Goal: Task Accomplishment & Management: Complete application form

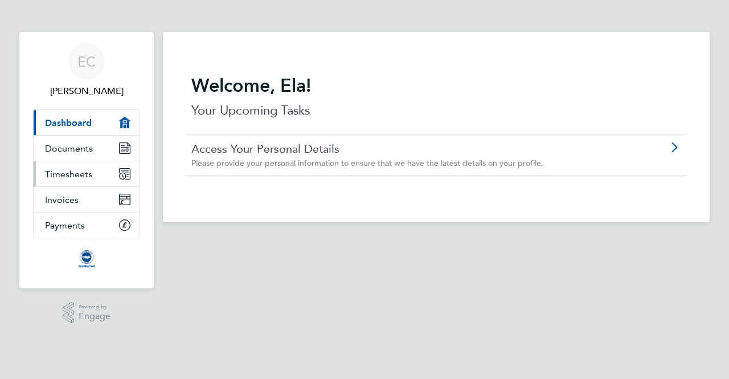
click at [130, 169] on link "Timesheets" at bounding box center [87, 173] width 106 height 25
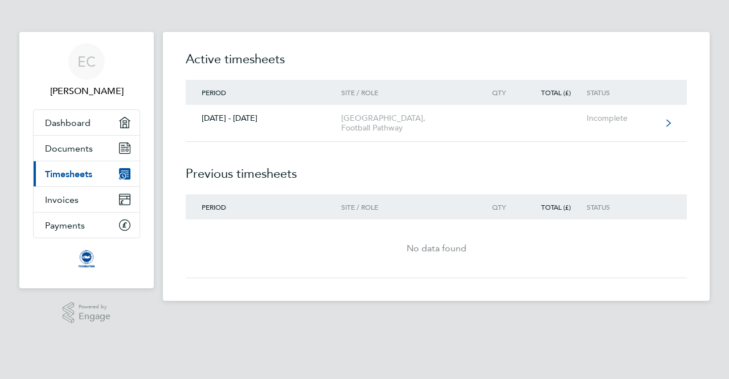
click at [487, 122] on link "[DATE] - [DATE] [GEOGRAPHIC_DATA], Football Pathway Incomplete" at bounding box center [436, 123] width 501 height 37
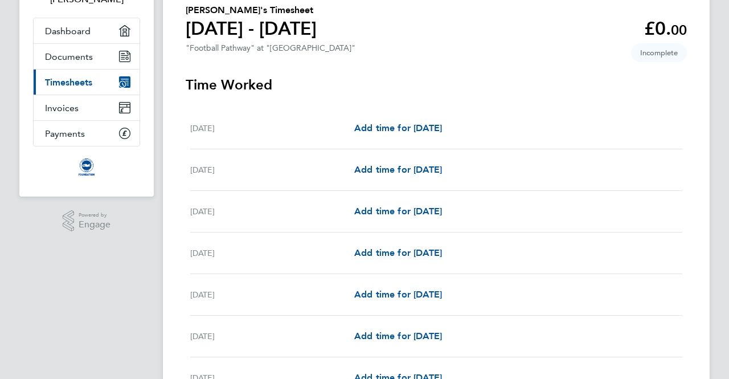
scroll to position [95, 0]
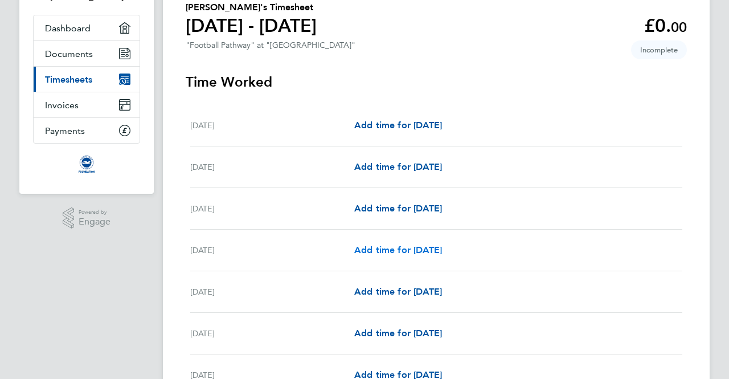
click at [418, 249] on span "Add time for [DATE]" at bounding box center [398, 249] width 88 height 11
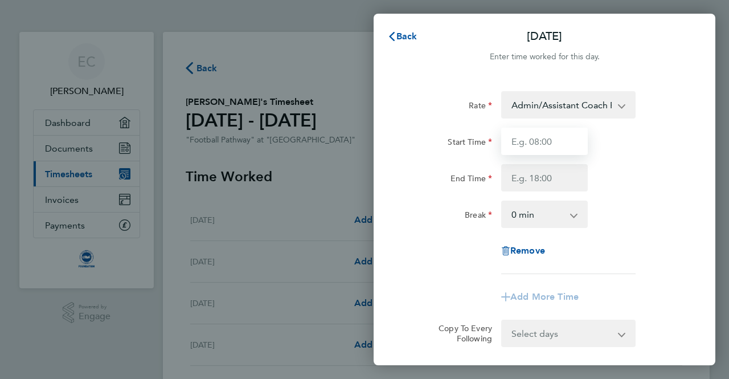
click at [557, 138] on input "Start Time" at bounding box center [544, 141] width 87 height 27
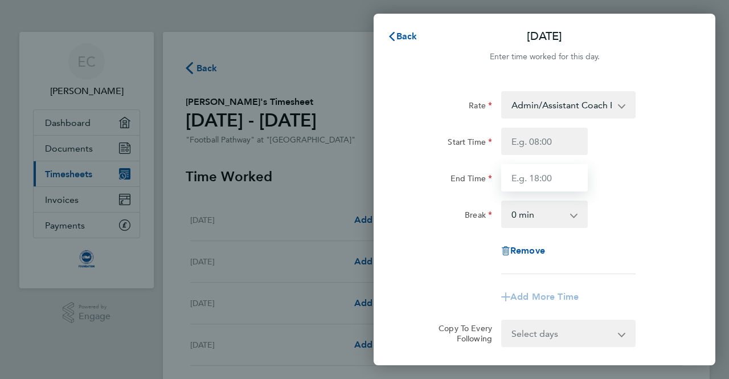
click at [544, 184] on input "End Time" at bounding box center [544, 177] width 87 height 27
click at [624, 111] on app-icon-cross-button at bounding box center [628, 104] width 14 height 25
click at [622, 103] on app-icon-cross-button at bounding box center [628, 104] width 14 height 25
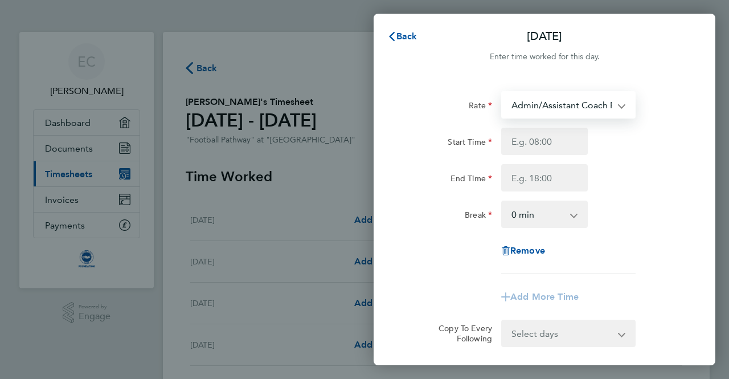
click at [586, 102] on select "Admin/Assistant Coach Rate - 12.98 Lead Coach Rate - 16.28" at bounding box center [561, 104] width 118 height 25
click at [587, 102] on select "Admin/Assistant Coach Rate - 12.98 Lead Coach Rate - 16.28" at bounding box center [561, 104] width 118 height 25
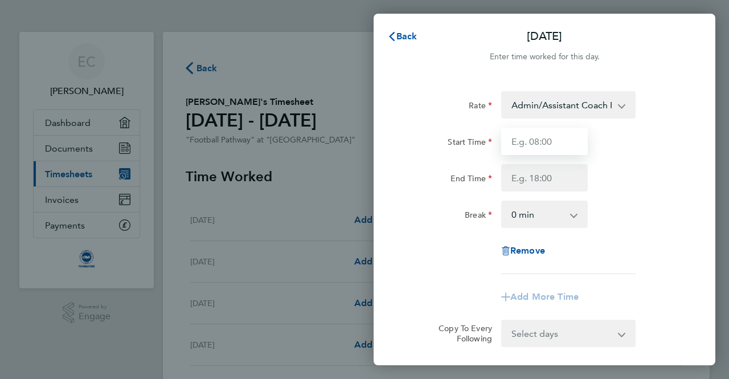
click at [568, 132] on input "Start Time" at bounding box center [544, 141] width 87 height 27
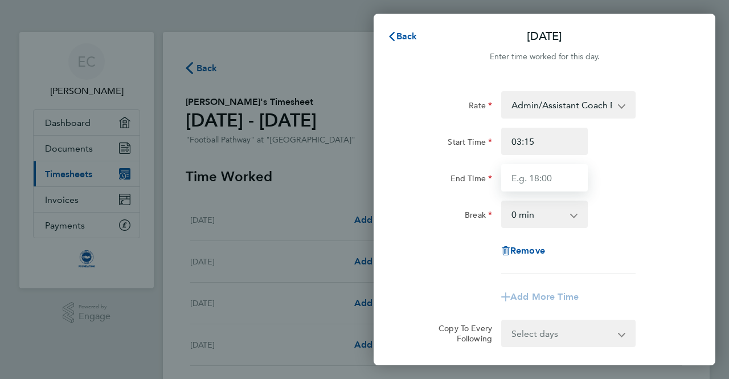
click at [561, 173] on input "End Time" at bounding box center [544, 177] width 87 height 27
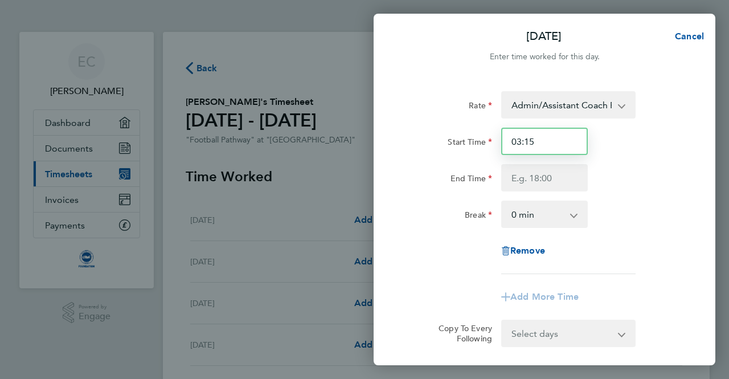
click at [519, 139] on input "03:15" at bounding box center [544, 141] width 87 height 27
type input "15:15"
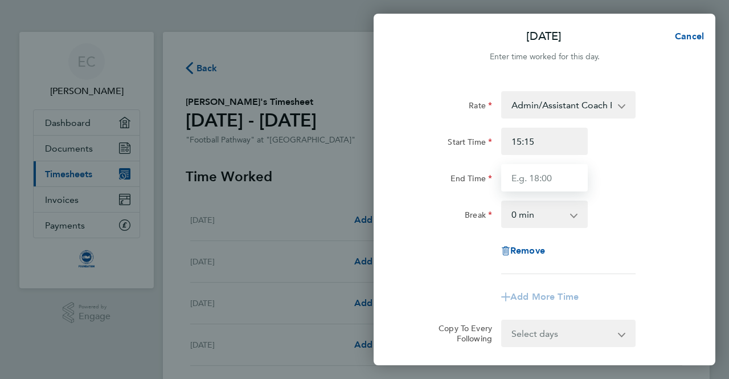
click at [539, 177] on input "End Time" at bounding box center [544, 177] width 87 height 27
type input "16:15"
click at [636, 250] on div "Rate Admin/Assistant Coach Rate - 12.98 Lead Coach Rate - 16.28 Start Time 15:1…" at bounding box center [544, 182] width 278 height 183
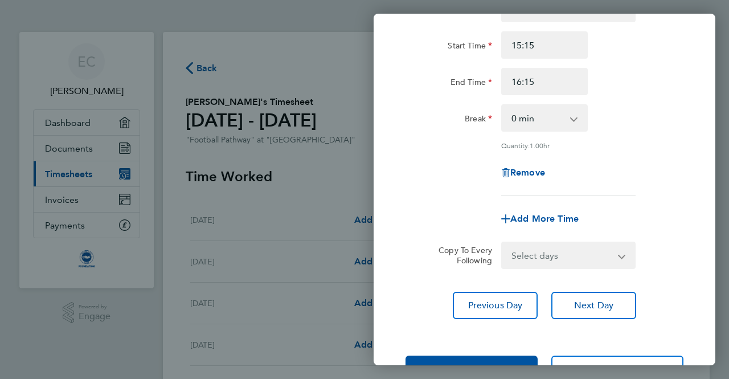
scroll to position [97, 0]
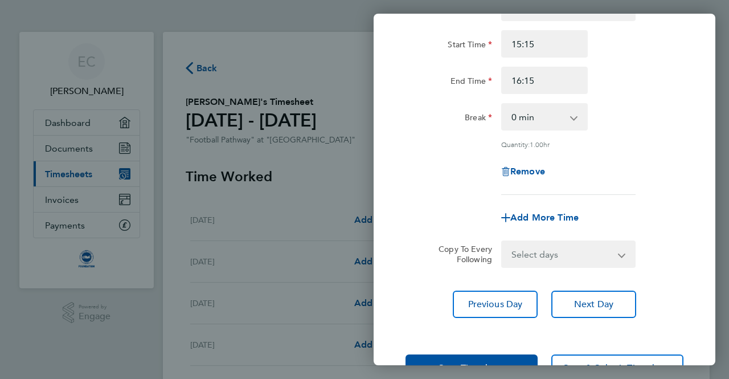
click at [567, 254] on select "Select days Day Weekday (Mon-Fri) Weekend (Sat-Sun) [DATE] [DATE] [DATE] [DATE]…" at bounding box center [562, 253] width 120 height 25
select select "MO"
click at [502, 241] on select "Select days Day Weekday (Mon-Fri) Weekend (Sat-Sun) [DATE] [DATE] [DATE] [DATE]…" at bounding box center [562, 253] width 120 height 25
select select "[DATE]"
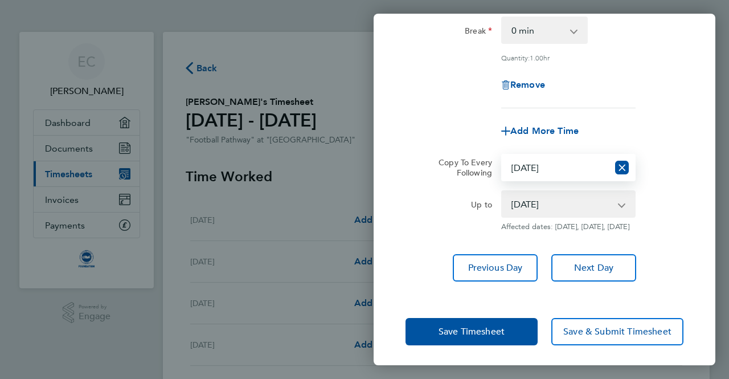
scroll to position [195, 0]
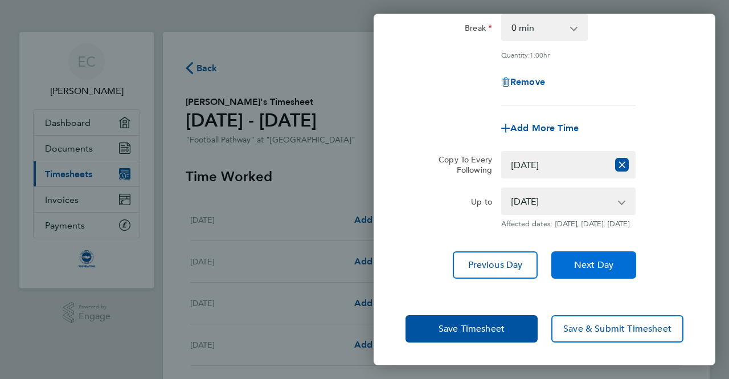
click at [586, 263] on span "Next Day" at bounding box center [593, 264] width 39 height 11
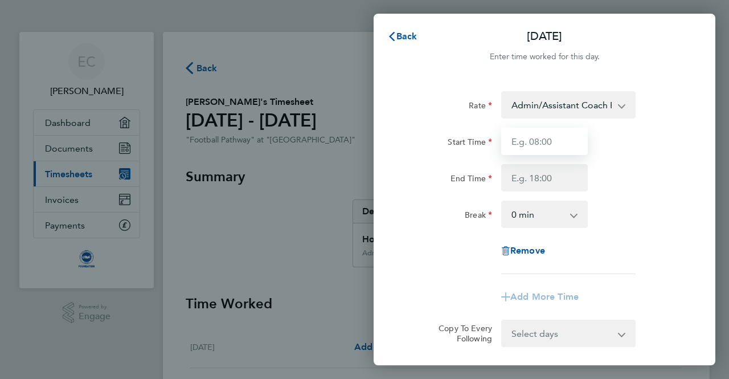
click at [560, 142] on input "Start Time" at bounding box center [544, 141] width 87 height 27
type input "1"
click at [315, 161] on div "Back [DATE] Enter time worked for this day. Rate Admin/Assistant Coach Rate - 1…" at bounding box center [364, 189] width 729 height 379
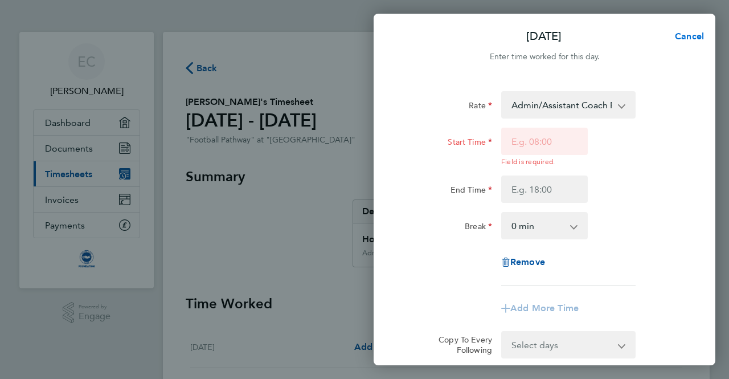
click at [698, 37] on span "Cancel" at bounding box center [687, 36] width 32 height 11
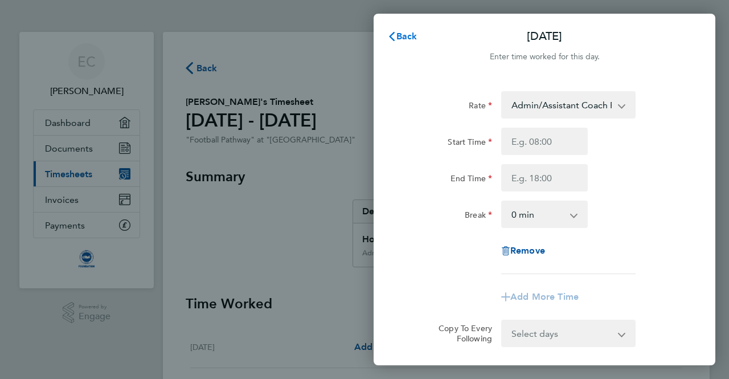
click at [394, 32] on icon "button" at bounding box center [392, 36] width 6 height 9
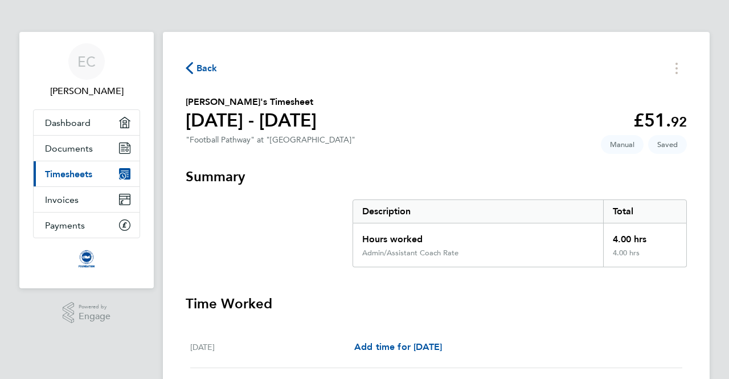
click at [582, 245] on div "Hours worked" at bounding box center [478, 235] width 250 height 25
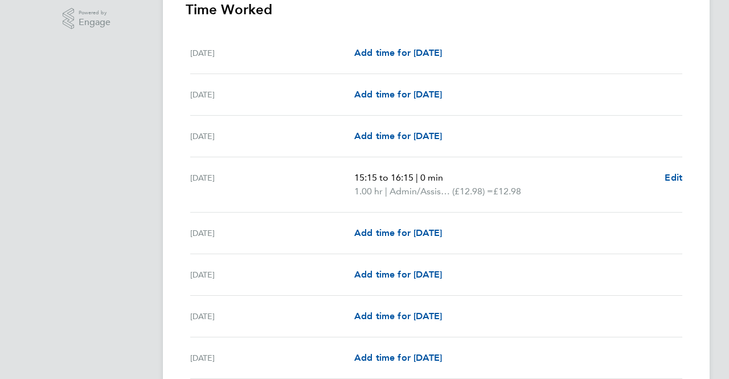
scroll to position [296, 0]
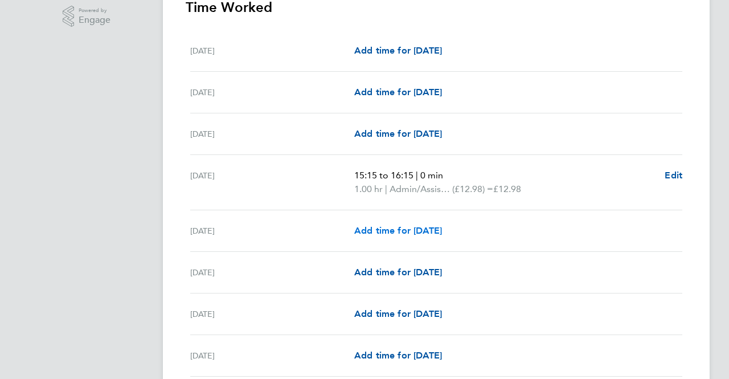
click at [442, 232] on span "Add time for [DATE]" at bounding box center [398, 230] width 88 height 11
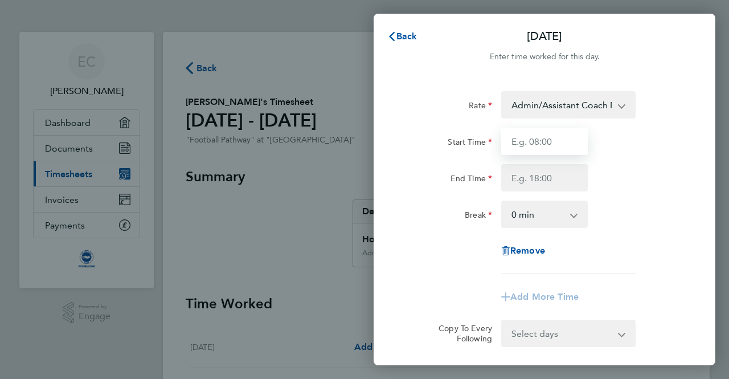
click at [564, 141] on input "Start Time" at bounding box center [544, 141] width 87 height 27
type input "15:15"
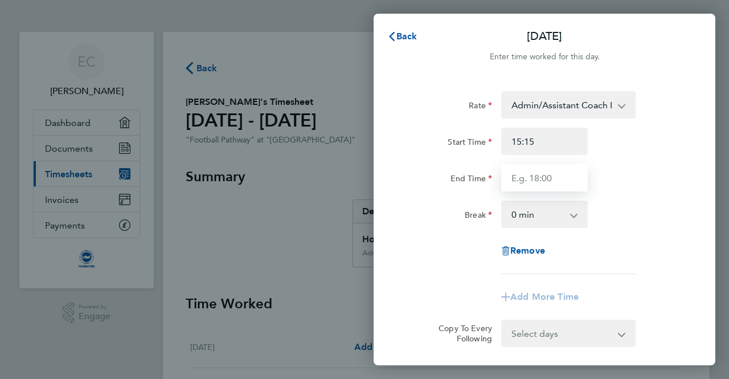
click at [540, 183] on input "End Time" at bounding box center [544, 177] width 87 height 27
type input "16:15"
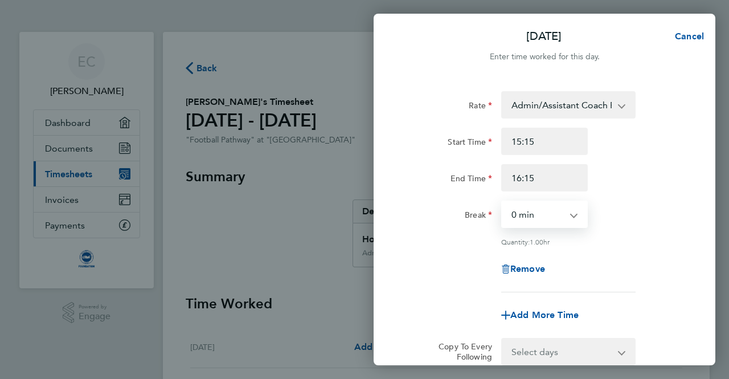
click at [552, 217] on select "0 min 15 min 30 min 45 min" at bounding box center [537, 214] width 71 height 25
click at [502, 202] on select "0 min 15 min 30 min 45 min" at bounding box center [537, 214] width 71 height 25
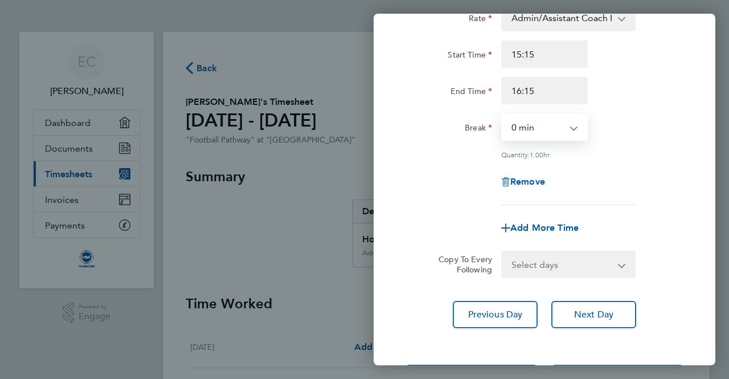
scroll to position [88, 0]
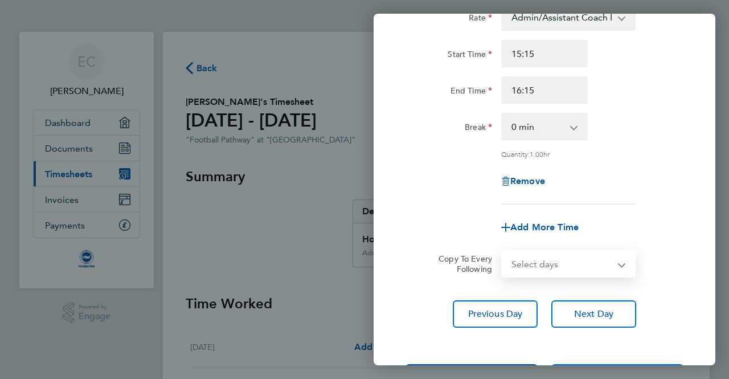
click at [588, 269] on select "Select days Day Weekday (Mon-Fri) Weekend (Sat-Sun) [DATE] [DATE] [DATE] [DATE]…" at bounding box center [562, 263] width 120 height 25
select select "TUE"
click at [502, 251] on select "Select days Day Weekday (Mon-Fri) Weekend (Sat-Sun) [DATE] [DATE] [DATE] [DATE]…" at bounding box center [562, 263] width 120 height 25
select select "[DATE]"
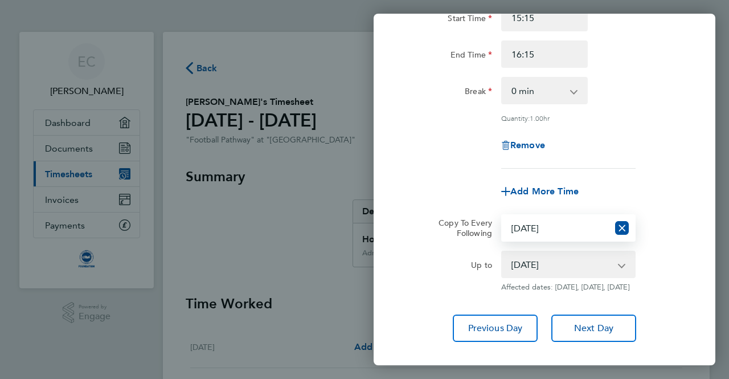
scroll to position [125, 0]
click at [588, 228] on select "Select days Day Weekday (Mon-Fri) Weekend (Sat-Sun) [DATE] [DATE] [DATE] [DATE]…" at bounding box center [555, 226] width 106 height 25
click at [502, 214] on select "Select days Day Weekday (Mon-Fri) Weekend (Sat-Sun) [DATE] [DATE] [DATE] [DATE]…" at bounding box center [555, 226] width 106 height 25
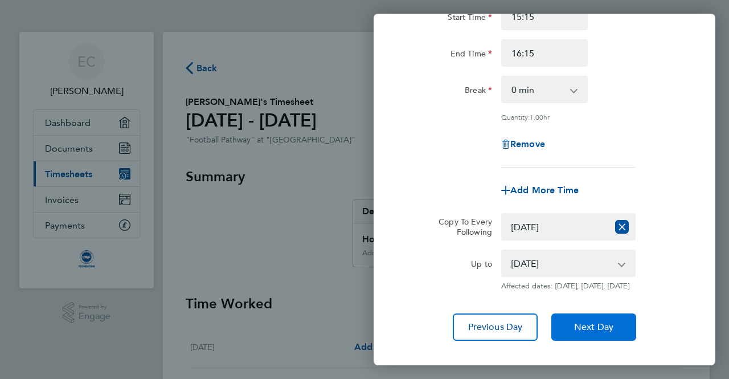
click at [604, 332] on span "Next Day" at bounding box center [593, 326] width 39 height 11
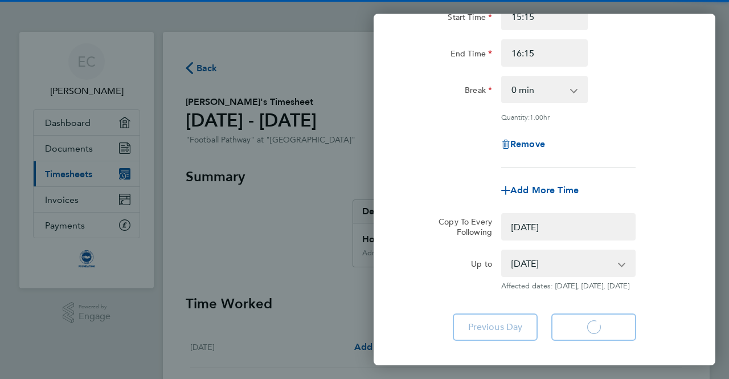
select select "0: null"
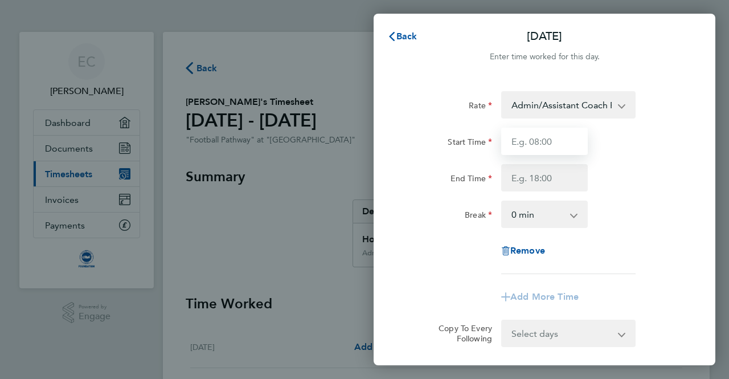
click at [560, 143] on input "Start Time" at bounding box center [544, 141] width 87 height 27
click at [410, 34] on span "Back" at bounding box center [406, 36] width 21 height 11
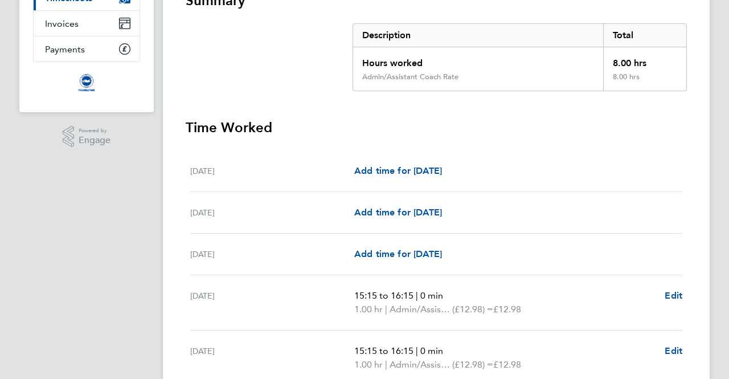
scroll to position [254, 0]
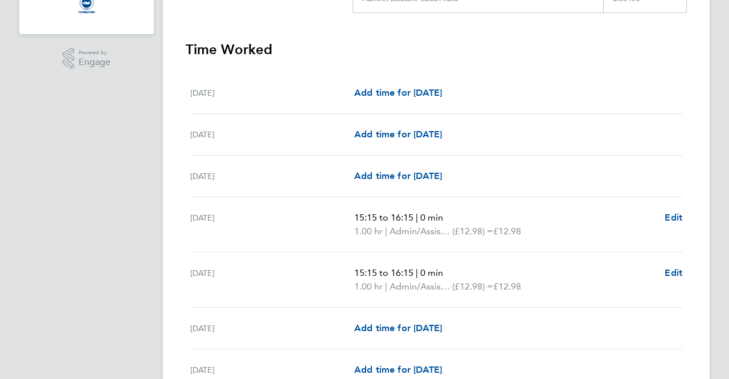
click at [667, 224] on app-form-button "Edit" at bounding box center [673, 224] width 18 height 27
click at [671, 214] on span "Edit" at bounding box center [673, 217] width 18 height 11
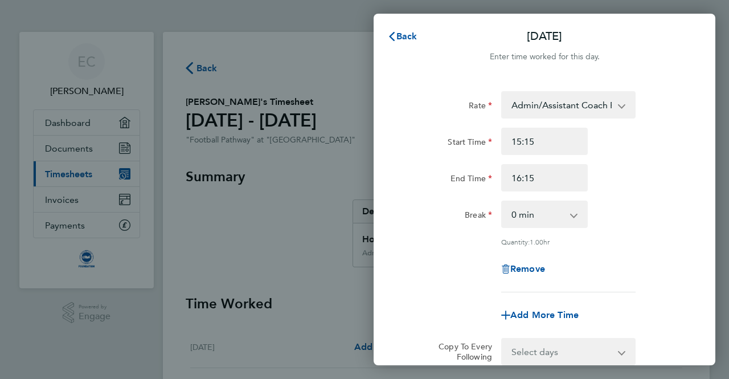
scroll to position [47, 0]
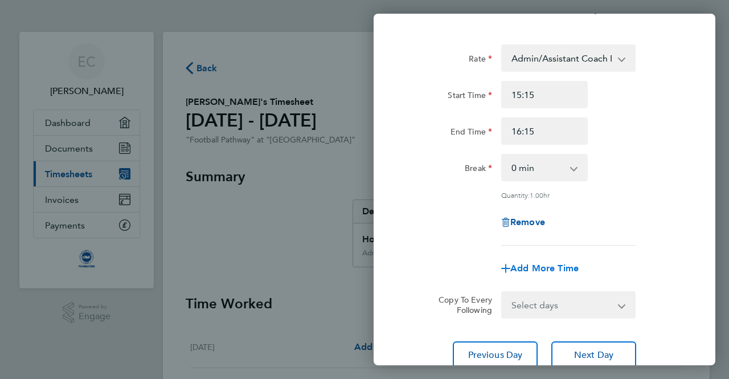
click at [542, 267] on span "Add More Time" at bounding box center [544, 267] width 68 height 11
select select "null"
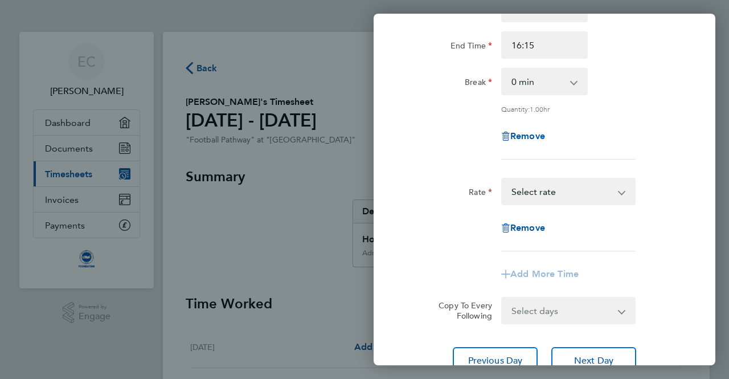
scroll to position [136, 0]
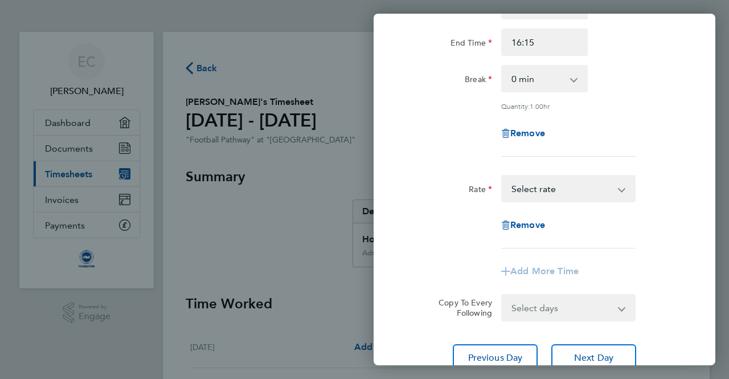
click at [305, 164] on div "Back [DATE] Enter time worked for this day. Rate Admin/Assistant Coach Rate - 1…" at bounding box center [364, 189] width 729 height 379
click at [609, 356] on span "Next Day" at bounding box center [593, 357] width 39 height 11
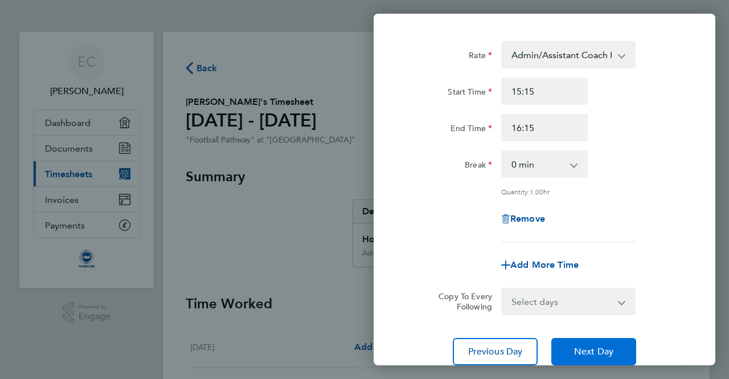
scroll to position [46, 0]
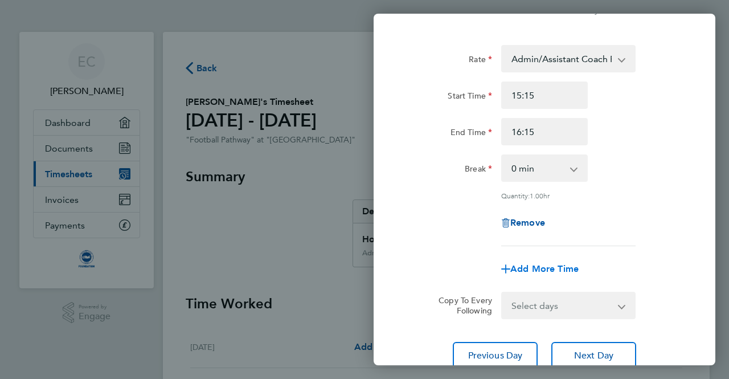
click at [550, 263] on span "Add More Time" at bounding box center [544, 268] width 68 height 11
select select "null"
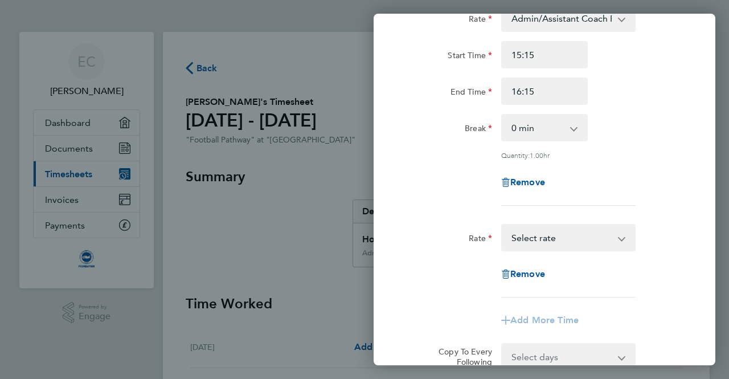
scroll to position [85, 0]
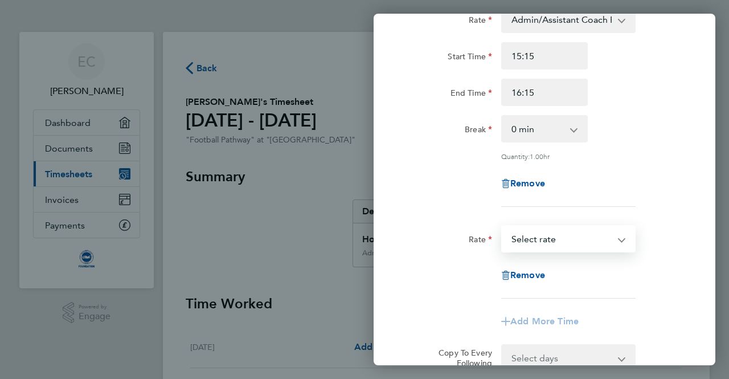
click at [596, 241] on select "Lead Coach Rate - 16.28 Admin/Assistant Coach Rate - 12.98 Select rate" at bounding box center [561, 238] width 118 height 25
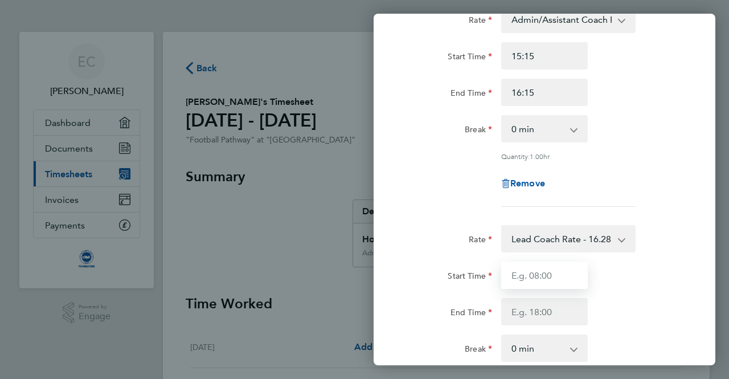
click at [561, 274] on input "Start Time" at bounding box center [544, 274] width 87 height 27
click at [557, 274] on input "Start Time" at bounding box center [544, 274] width 87 height 27
type input "17:00"
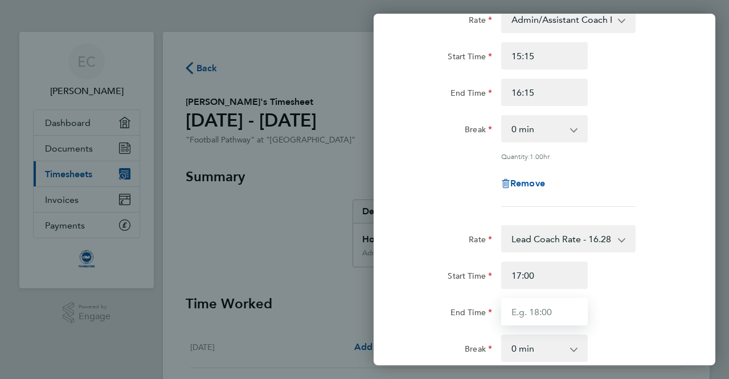
click at [543, 320] on input "End Time" at bounding box center [544, 311] width 87 height 27
type input "18:00"
click at [679, 350] on div "Break 0 min 15 min 30 min 45 min 60 min 75 min 90 min" at bounding box center [544, 347] width 287 height 27
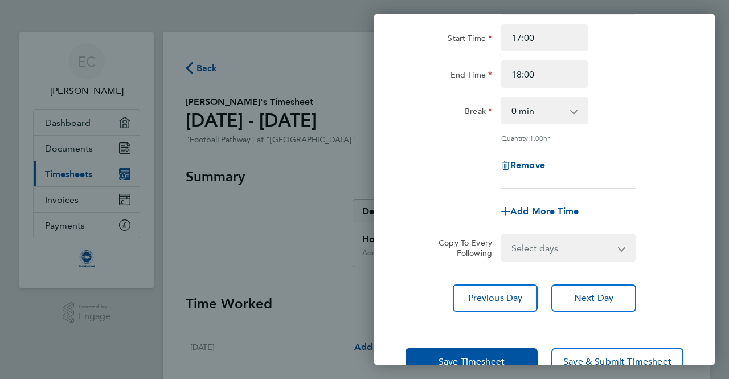
scroll to position [325, 0]
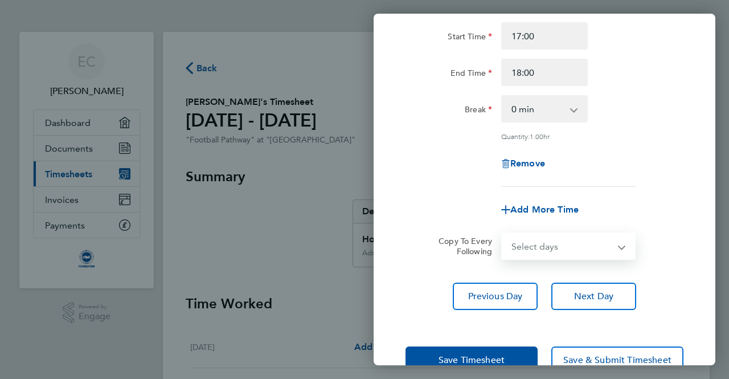
click at [578, 242] on select "Select days Day Weekday (Mon-Fri) Weekend (Sat-Sun) [DATE] [DATE] [DATE] [DATE]…" at bounding box center [562, 245] width 120 height 25
select select "TUE"
click at [502, 233] on select "Select days Day Weekday (Mon-Fri) Weekend (Sat-Sun) [DATE] [DATE] [DATE] [DATE]…" at bounding box center [562, 245] width 120 height 25
select select "[DATE]"
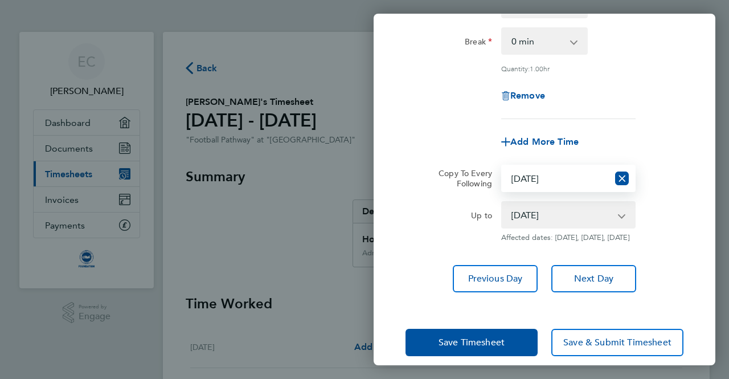
scroll to position [413, 0]
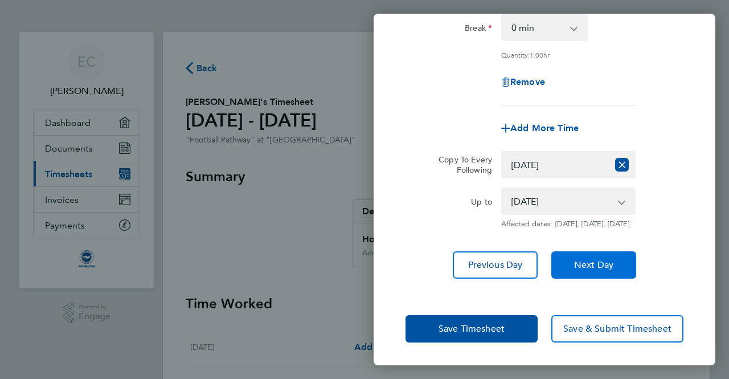
click at [615, 268] on button "Next Day" at bounding box center [593, 264] width 85 height 27
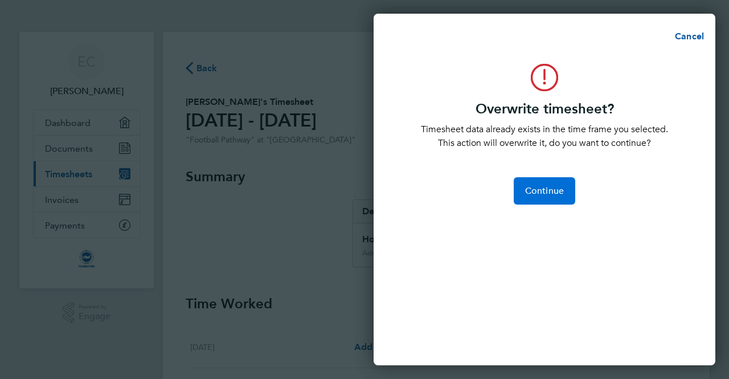
click at [561, 194] on span "Continue" at bounding box center [544, 190] width 39 height 11
select select "0: null"
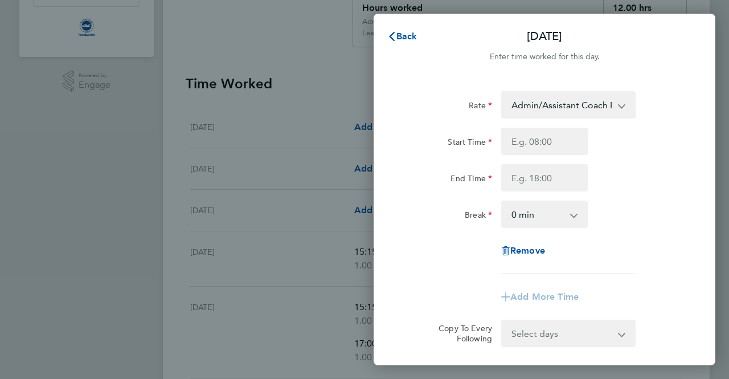
click at [351, 43] on div "Back [DATE] Enter time worked for this day. Rate Admin/Assistant Coach Rate - 1…" at bounding box center [364, 189] width 729 height 379
click at [407, 33] on span "Back" at bounding box center [406, 36] width 21 height 11
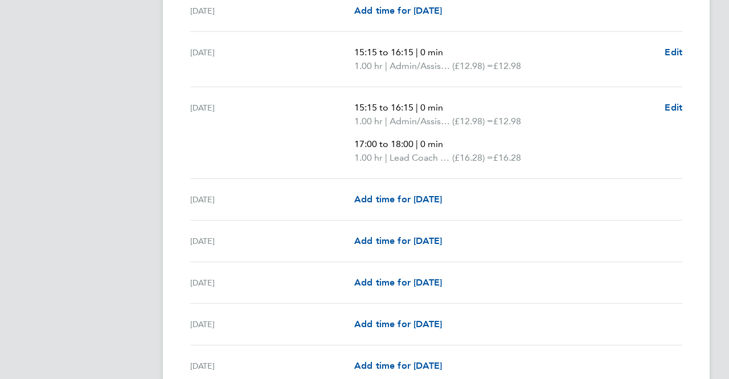
scroll to position [431, 0]
click at [442, 198] on span "Add time for [DATE]" at bounding box center [398, 198] width 88 height 11
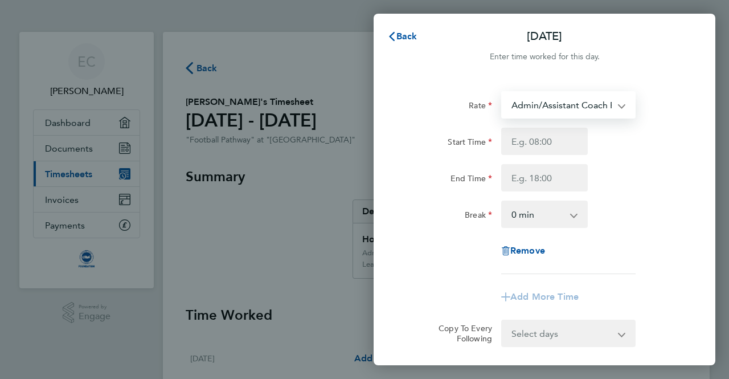
click at [598, 104] on select "Admin/Assistant Coach Rate - 12.98 Lead Coach Rate - 16.28" at bounding box center [561, 104] width 118 height 25
click at [710, 199] on div "Rate Admin/Assistant Coach Rate - 12.98 Lead Coach Rate - 16.28 Start Time End …" at bounding box center [544, 243] width 342 height 333
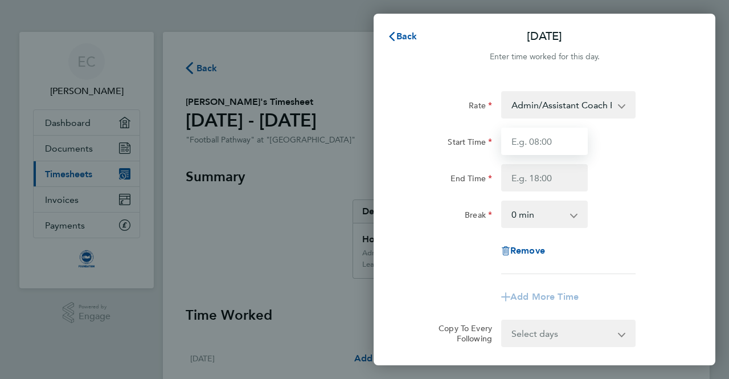
click at [561, 147] on input "Start Time" at bounding box center [544, 141] width 87 height 27
type input "1"
type input "13:00"
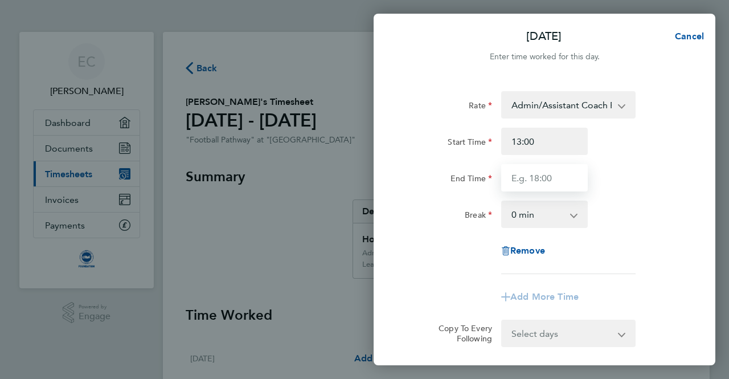
click at [565, 170] on input "End Time" at bounding box center [544, 177] width 87 height 27
type input "16:00"
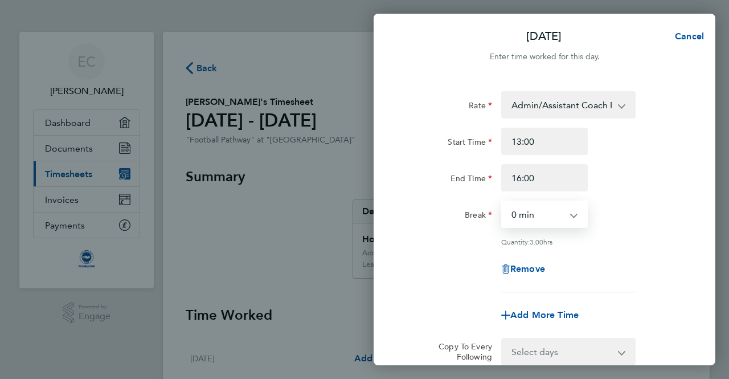
click at [552, 223] on select "0 min 15 min 30 min 45 min 60 min 75 min 90 min" at bounding box center [537, 214] width 71 height 25
click at [655, 222] on div "Break 0 min 15 min 30 min 45 min 60 min 75 min 90 min" at bounding box center [544, 213] width 287 height 27
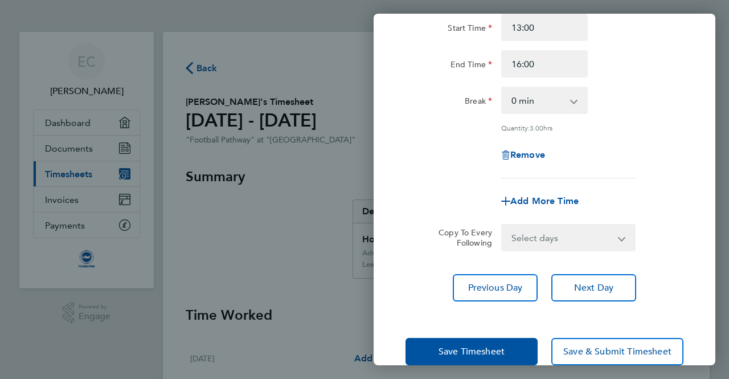
scroll to position [118, 0]
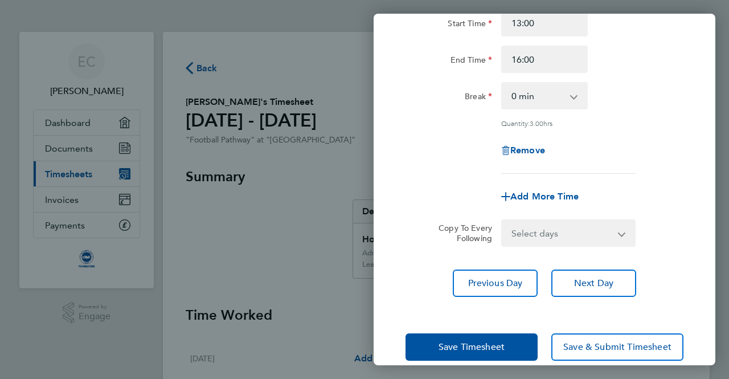
click at [594, 232] on select "Select days Day Weekday (Mon-Fri) Weekend (Sat-Sun) [DATE] [DATE] [DATE] [DATE]…" at bounding box center [562, 232] width 120 height 25
select select "WED"
click at [502, 220] on select "Select days Day Weekday (Mon-Fri) Weekend (Sat-Sun) [DATE] [DATE] [DATE] [DATE]…" at bounding box center [562, 232] width 120 height 25
select select "[DATE]"
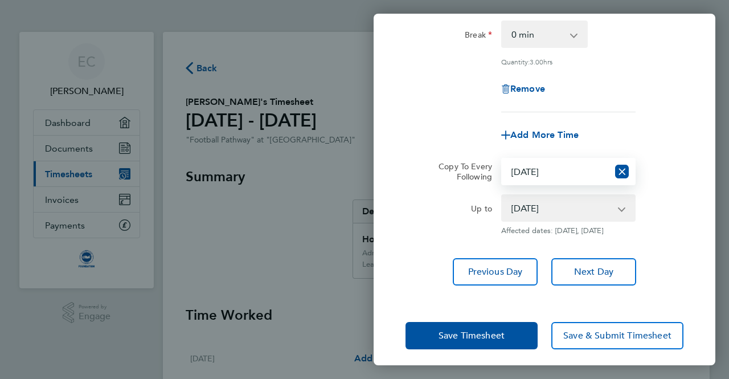
scroll to position [195, 0]
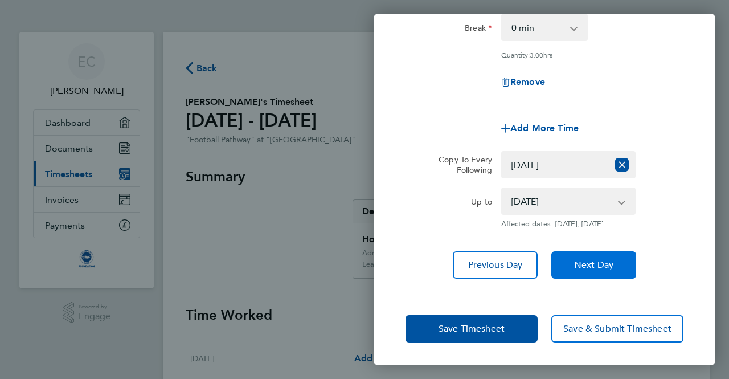
click at [619, 272] on button "Next Day" at bounding box center [593, 264] width 85 height 27
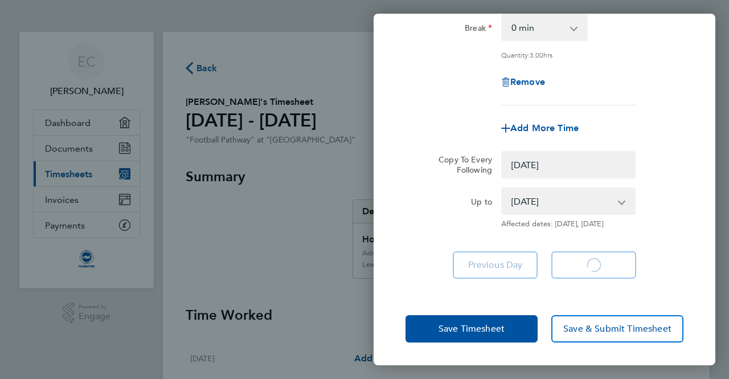
select select "0: null"
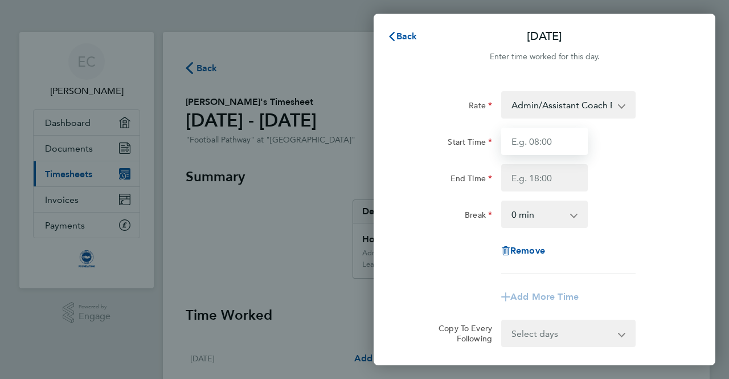
click at [568, 141] on input "Start Time" at bounding box center [544, 141] width 87 height 27
type input "15:15"
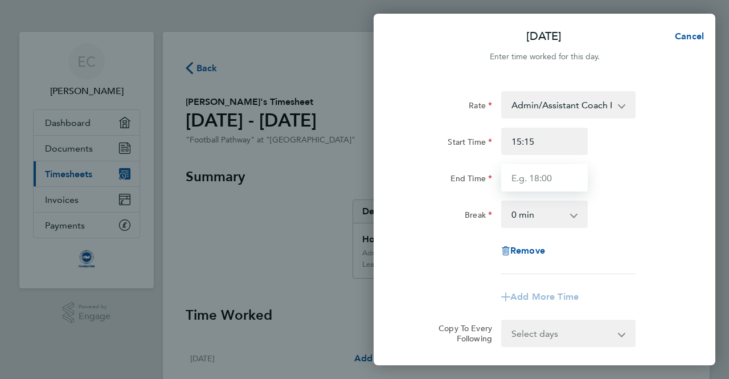
click at [550, 180] on input "End Time" at bounding box center [544, 177] width 87 height 27
type input "16:15"
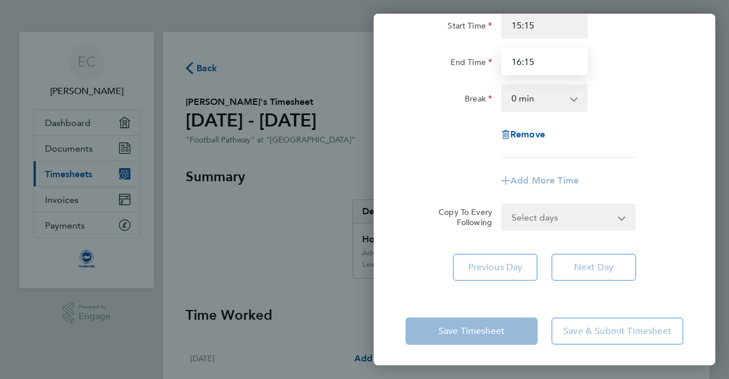
scroll to position [118, 0]
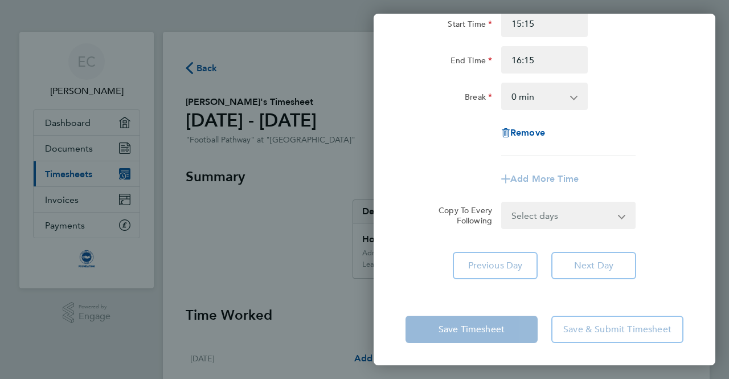
click at [590, 221] on select "Select days Day Weekday (Mon-Fri) Weekend (Sat-Sun) [DATE] [DATE] [DATE] [DATE]…" at bounding box center [562, 215] width 120 height 25
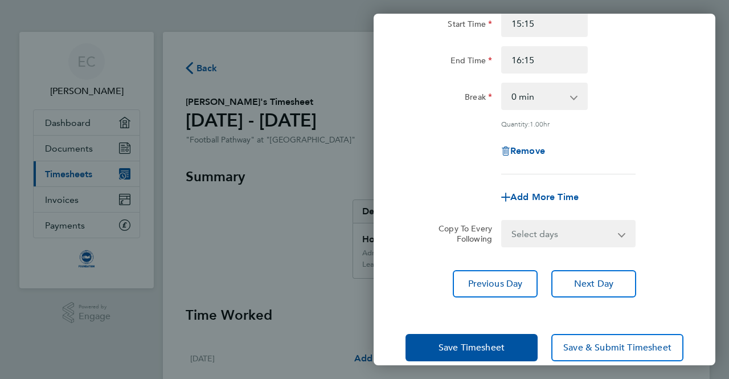
click at [669, 220] on div "Copy To Every Following Select days Day Weekday (Mon-Fri) Weekend (Sat-Sun) [DA…" at bounding box center [544, 233] width 287 height 27
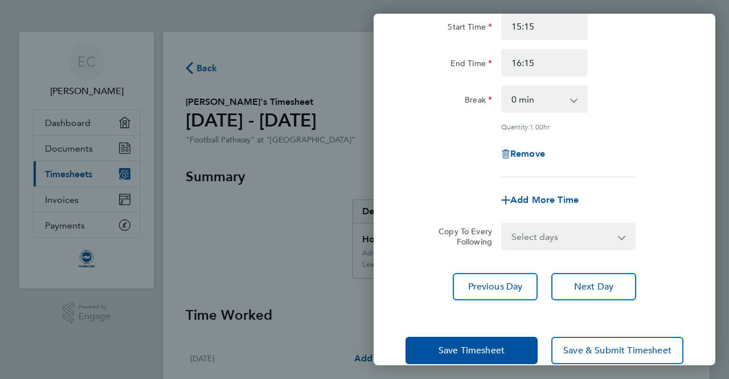
scroll to position [117, 0]
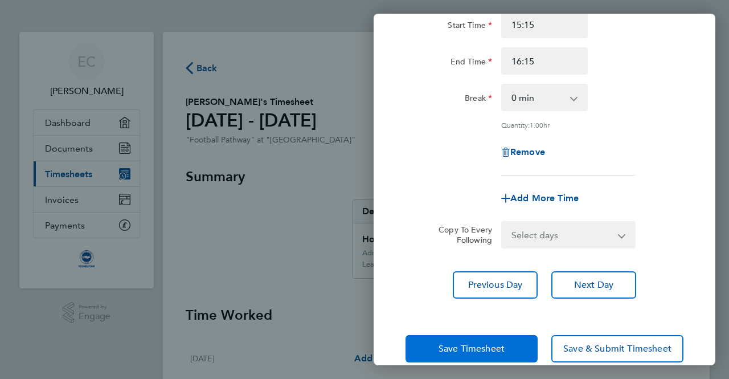
click at [517, 341] on button "Save Timesheet" at bounding box center [471, 348] width 132 height 27
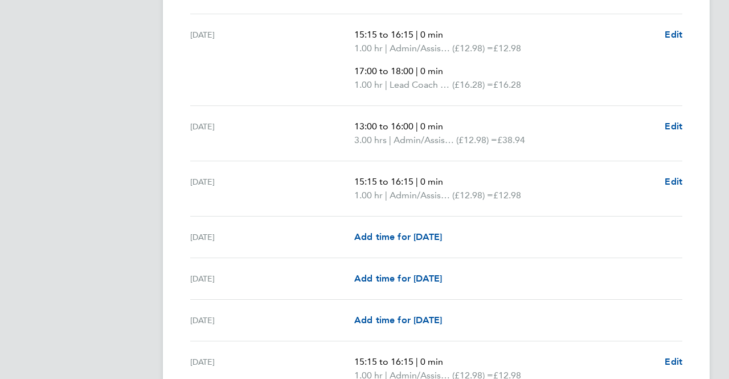
scroll to position [511, 0]
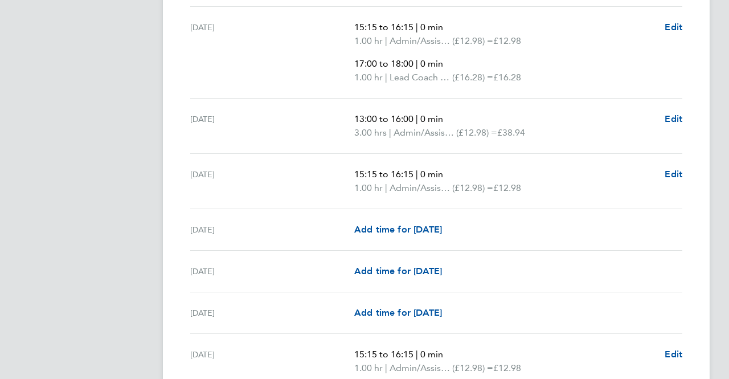
click at [452, 235] on div "[DATE] Add time for [DATE] Add time for [DATE]" at bounding box center [436, 230] width 492 height 42
click at [440, 234] on link "Add time for [DATE]" at bounding box center [398, 230] width 88 height 14
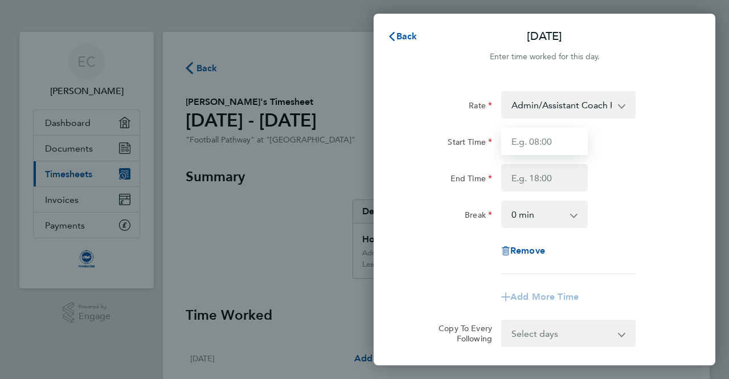
click at [535, 137] on input "Start Time" at bounding box center [544, 141] width 87 height 27
type input "15:15"
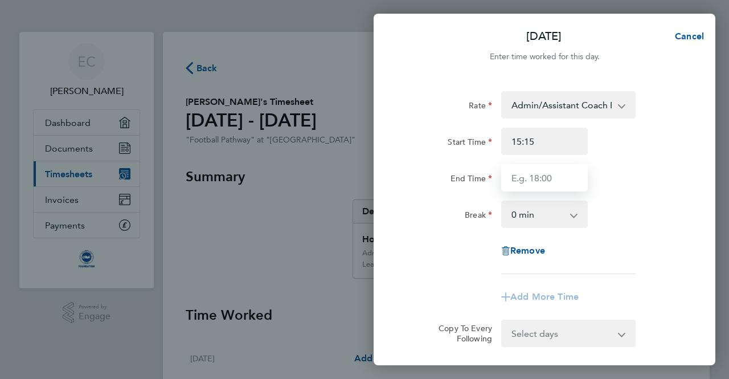
click at [539, 178] on input "End Time" at bounding box center [544, 177] width 87 height 27
type input "16:15"
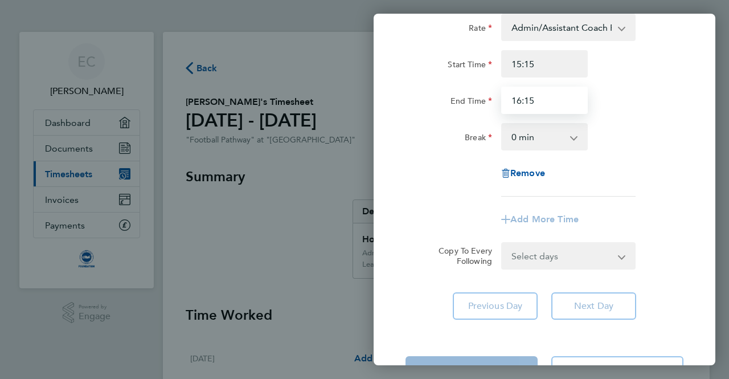
scroll to position [85, 0]
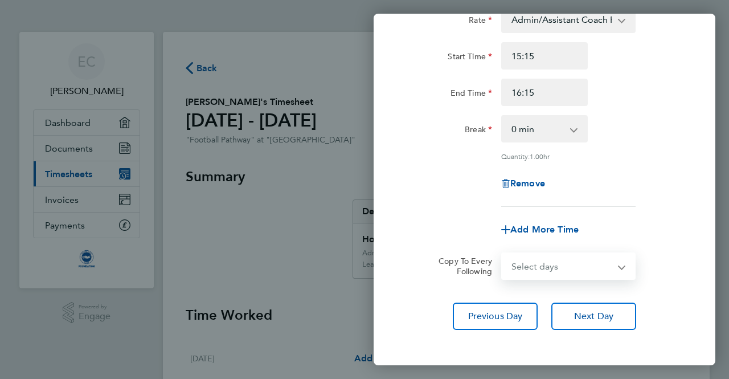
click at [567, 254] on select "Select days Day Weekday (Mon-Fri) Weekend (Sat-Sun) [DATE] [DATE] [DATE] [DATE]…" at bounding box center [562, 265] width 120 height 25
click at [455, 243] on form "Rate Admin/Assistant Coach Rate - 12.98 Lead Coach Rate - 16.28 Start Time 15:1…" at bounding box center [544, 143] width 278 height 274
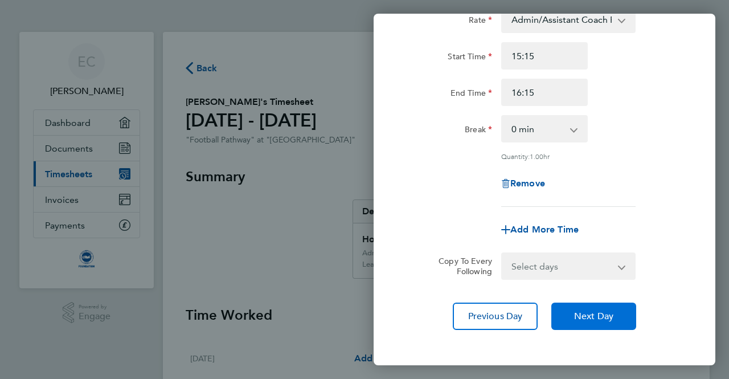
click at [611, 321] on button "Next Day" at bounding box center [593, 315] width 85 height 27
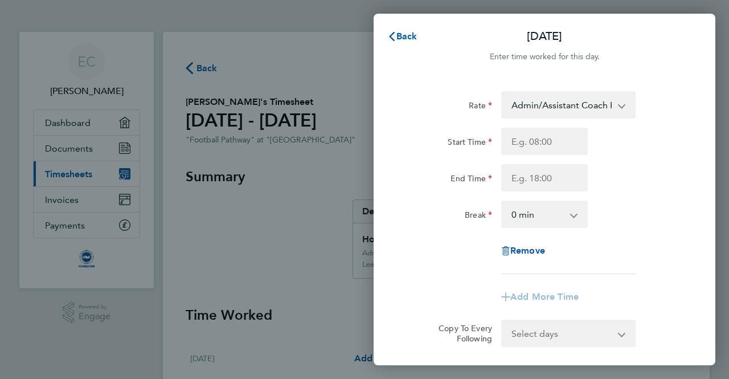
scroll to position [118, 0]
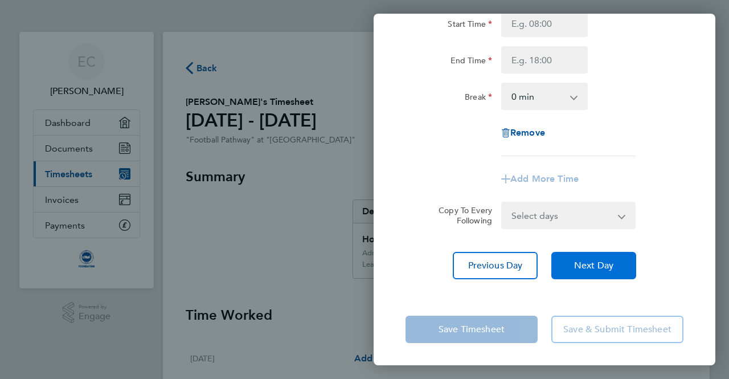
click at [590, 267] on span "Next Day" at bounding box center [593, 265] width 39 height 11
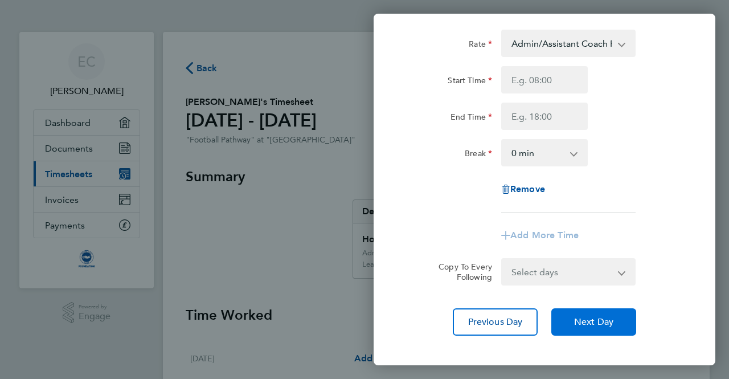
scroll to position [63, 0]
click at [599, 310] on button "Next Day" at bounding box center [593, 319] width 85 height 27
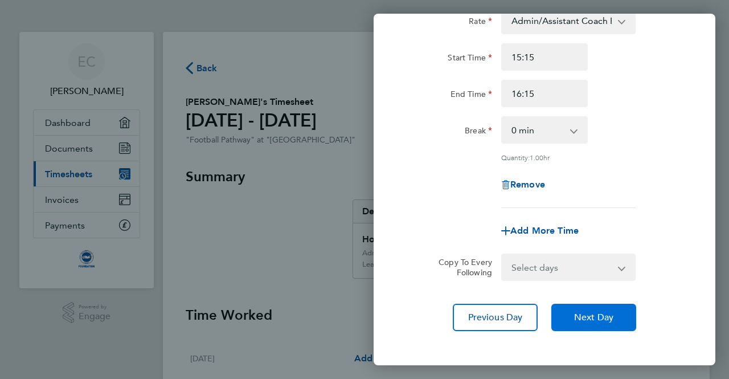
scroll to position [85, 0]
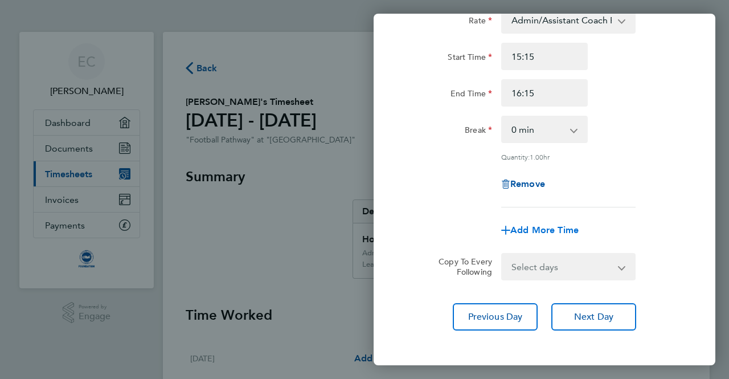
click at [518, 226] on span "Add More Time" at bounding box center [544, 229] width 68 height 11
select select "null"
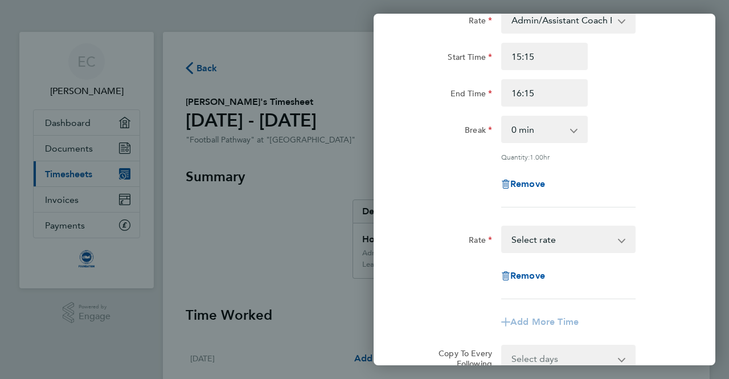
click at [564, 239] on select "Lead Coach Rate - 16.28 Admin/Assistant Coach Rate - 12.98 Select rate" at bounding box center [561, 239] width 118 height 25
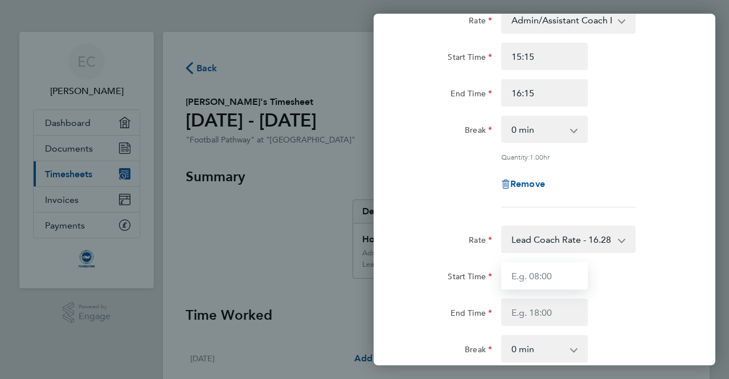
click at [556, 276] on input "Start Time" at bounding box center [544, 275] width 87 height 27
type input "18:30"
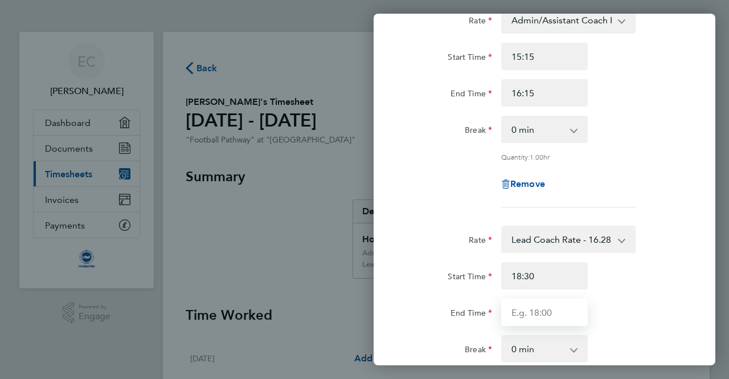
click at [551, 313] on input "End Time" at bounding box center [544, 311] width 87 height 27
type input "20:00"
click at [635, 329] on div "Rate Lead Coach Rate - 16.28 Admin/Assistant Coach Rate - 12.98 Start Time 18:3…" at bounding box center [544, 316] width 278 height 183
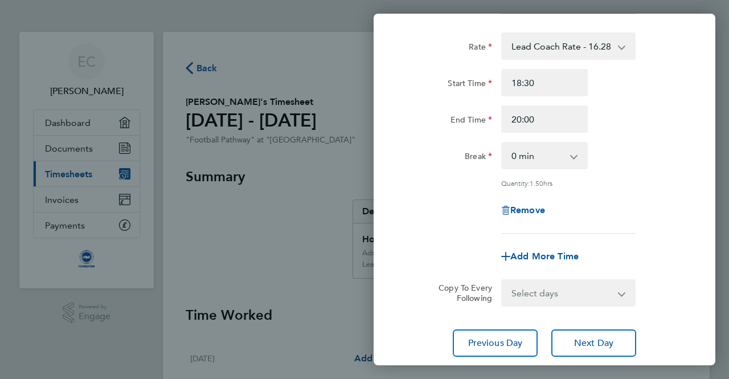
scroll to position [278, 0]
click at [605, 284] on select "Select days Day Weekday (Mon-Fri) Weekend (Sat-Sun) [DATE] [DATE] [DATE] [DATE]…" at bounding box center [562, 292] width 120 height 25
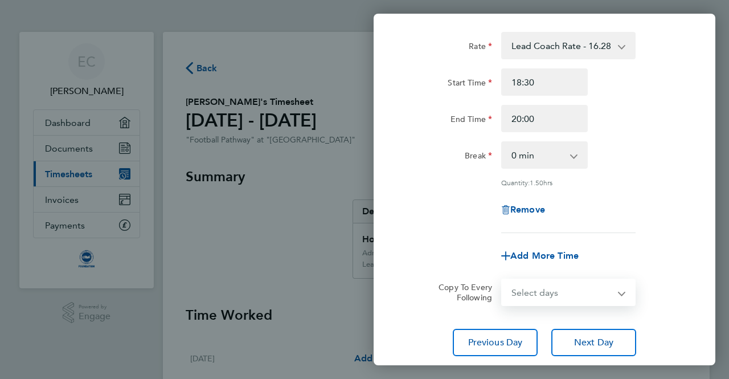
select select "MO"
click at [502, 280] on select "Select days Day Weekday (Mon-Fri) Weekend (Sat-Sun) [DATE] [DATE] [DATE] [DATE]…" at bounding box center [562, 292] width 120 height 25
select select "[DATE]"
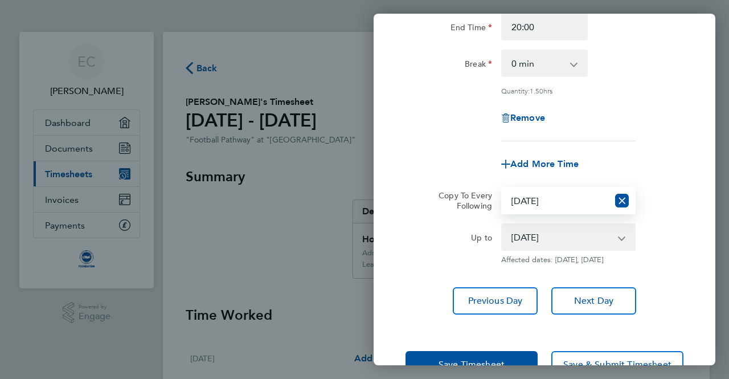
scroll to position [380, 0]
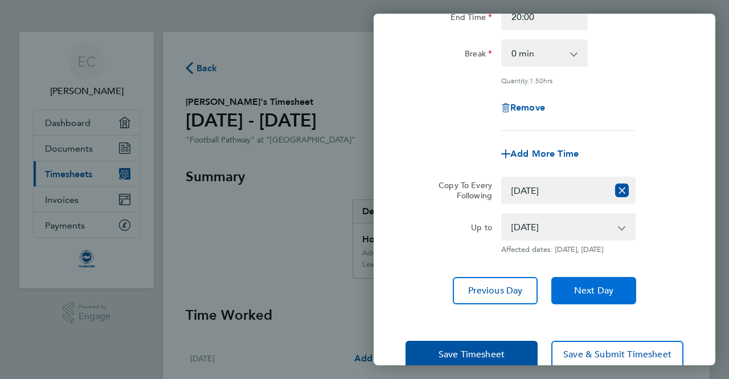
click at [596, 296] on span "Next Day" at bounding box center [593, 290] width 39 height 11
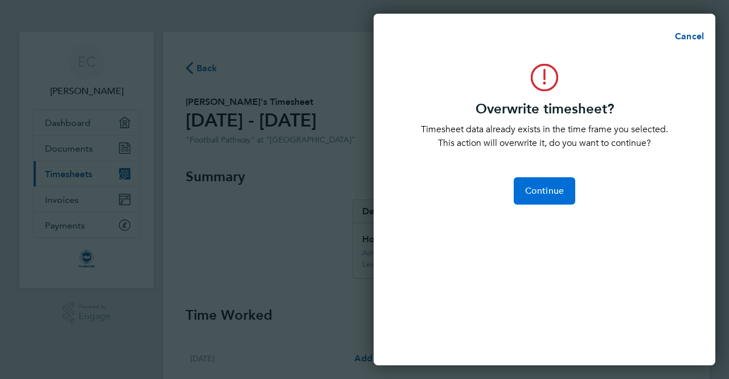
click at [549, 186] on span "Continue" at bounding box center [544, 190] width 39 height 11
select select "0: null"
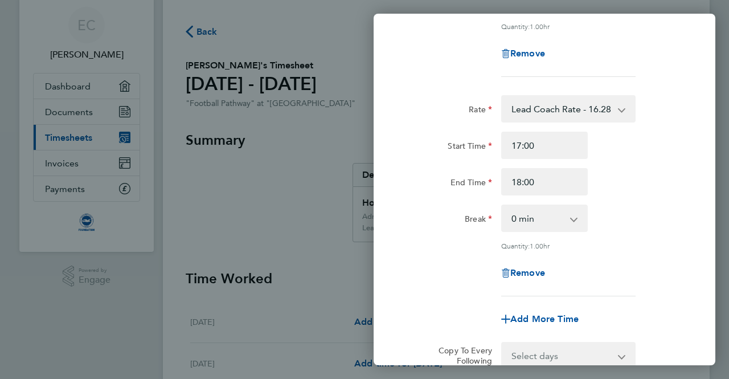
scroll to position [354, 0]
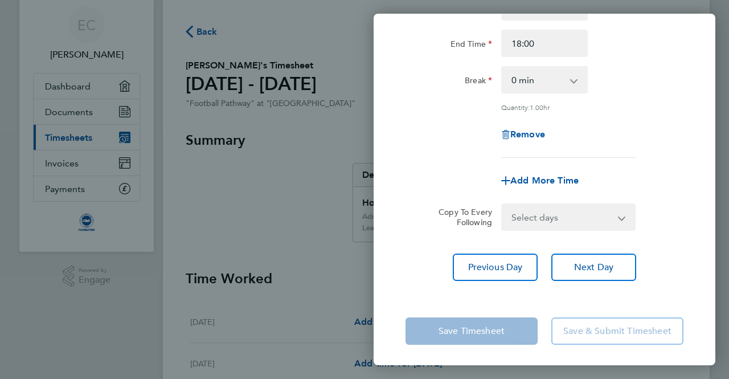
click at [594, 279] on div "Rate Admin/Assistant Coach Rate - 12.98 Lead Coach Rate - 16.28 Start Time 15:1…" at bounding box center [544, 9] width 342 height 570
click at [600, 270] on button "Next Day" at bounding box center [593, 266] width 85 height 27
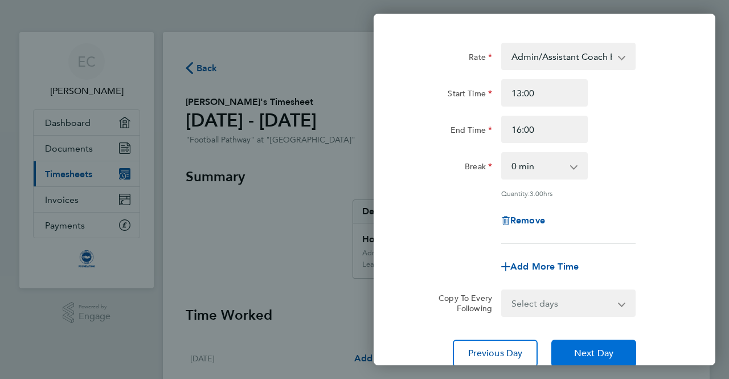
scroll to position [136, 0]
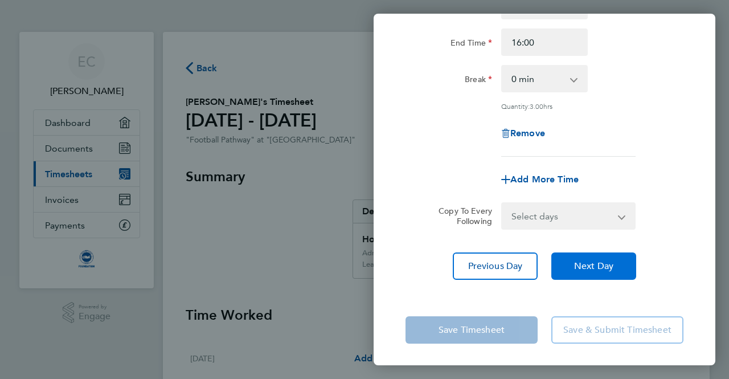
click at [596, 261] on span "Next Day" at bounding box center [593, 265] width 39 height 11
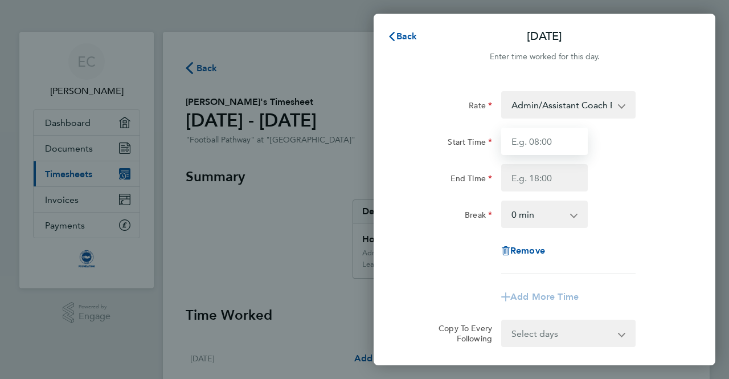
click at [574, 153] on input "Start Time" at bounding box center [544, 141] width 87 height 27
type input "15:15"
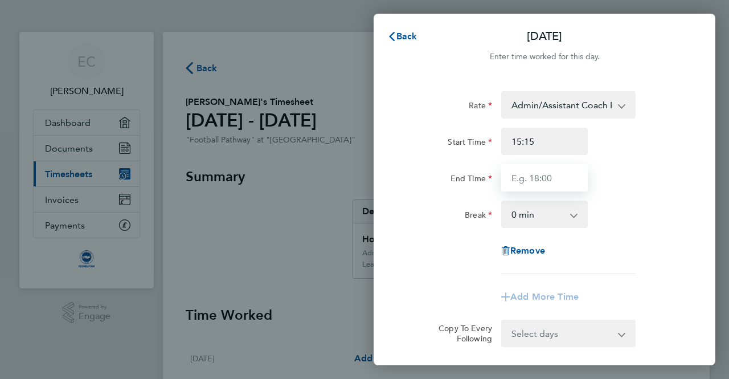
click at [561, 174] on input "End Time" at bounding box center [544, 177] width 87 height 27
type input "16:15"
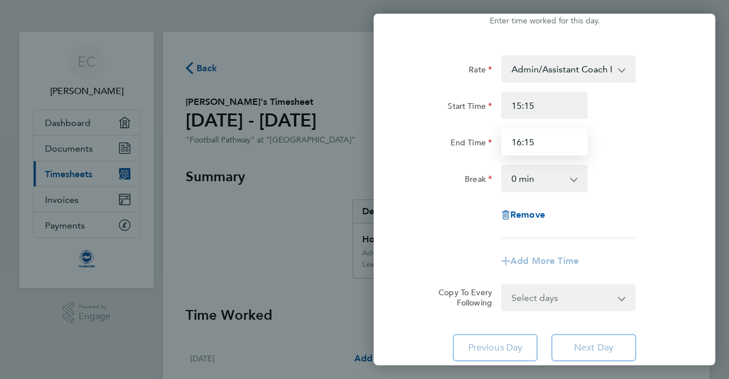
scroll to position [35, 0]
click at [618, 200] on div "Rate Admin/Assistant Coach Rate - 12.98 Lead Coach Rate - 16.28 Start Time 15:1…" at bounding box center [544, 147] width 278 height 183
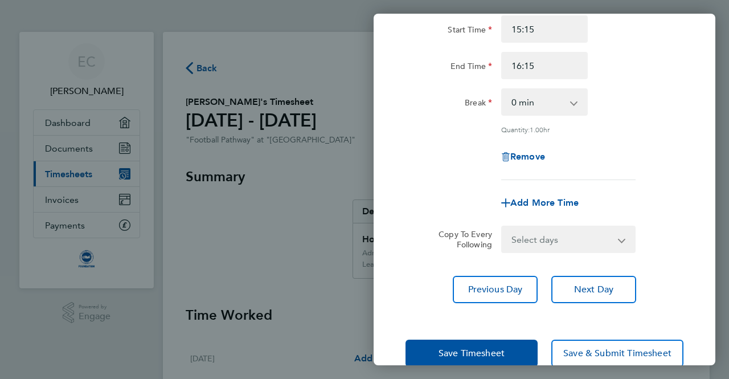
scroll to position [136, 0]
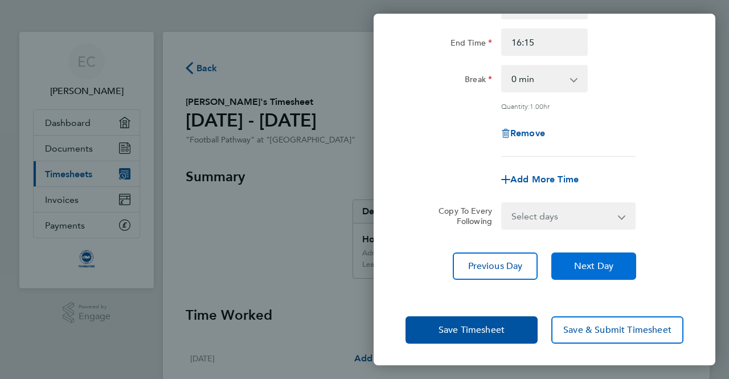
click at [606, 260] on span "Next Day" at bounding box center [593, 265] width 39 height 11
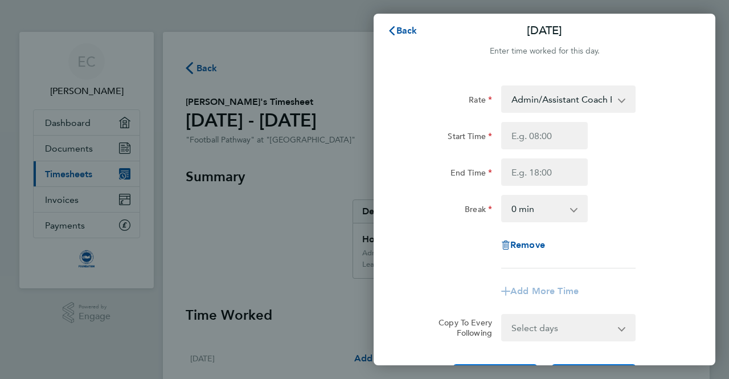
scroll to position [5, 0]
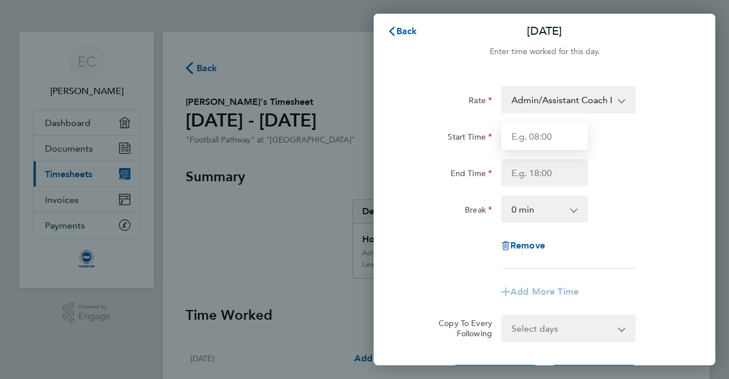
click at [563, 136] on input "Start Time" at bounding box center [544, 135] width 87 height 27
type input "15:15"
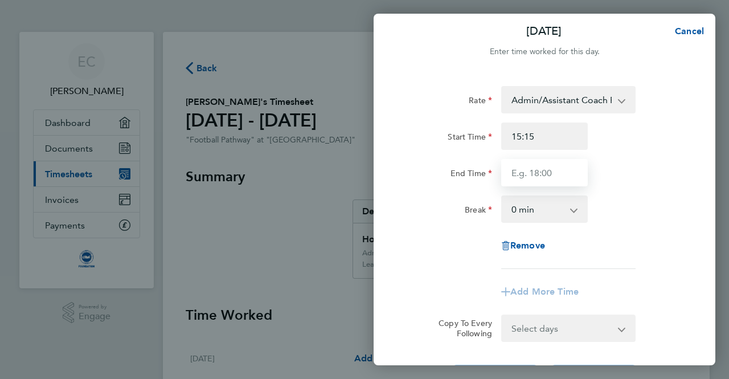
click at [548, 169] on input "End Time" at bounding box center [544, 172] width 87 height 27
type input "16:15"
click at [610, 240] on div "Rate Admin/Assistant Coach Rate - 12.98 Lead Coach Rate - 16.28 Start Time 15:1…" at bounding box center [544, 177] width 278 height 183
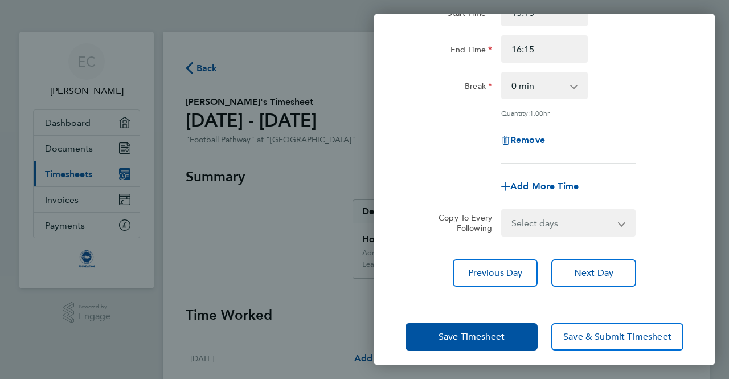
scroll to position [136, 0]
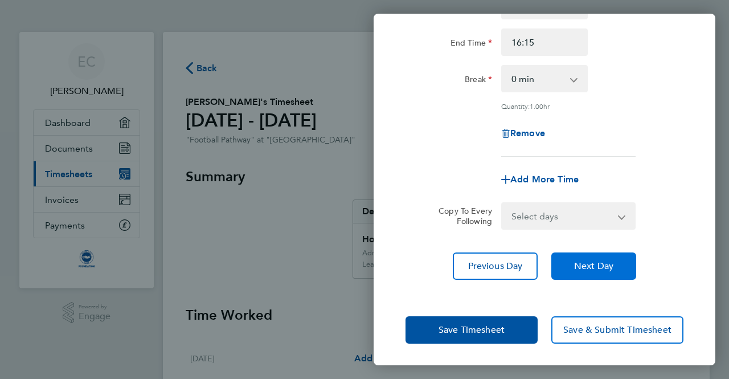
click at [600, 265] on span "Next Day" at bounding box center [593, 265] width 39 height 11
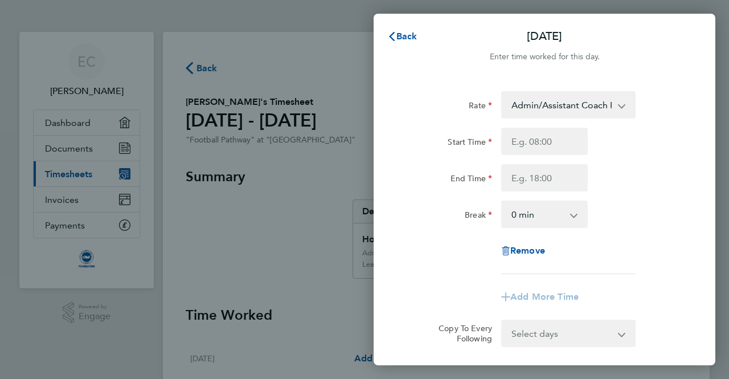
scroll to position [118, 0]
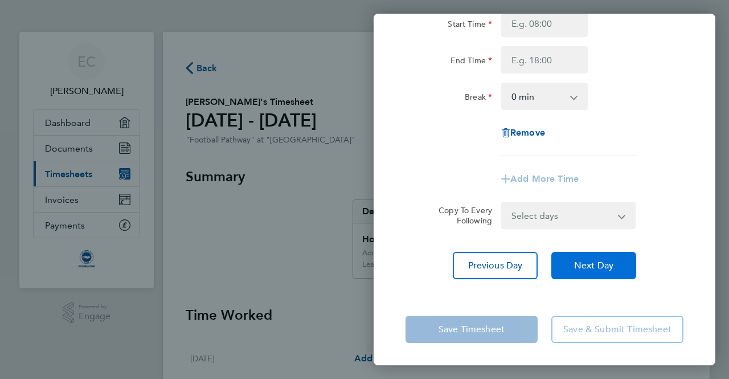
click at [604, 258] on button "Next Day" at bounding box center [593, 265] width 85 height 27
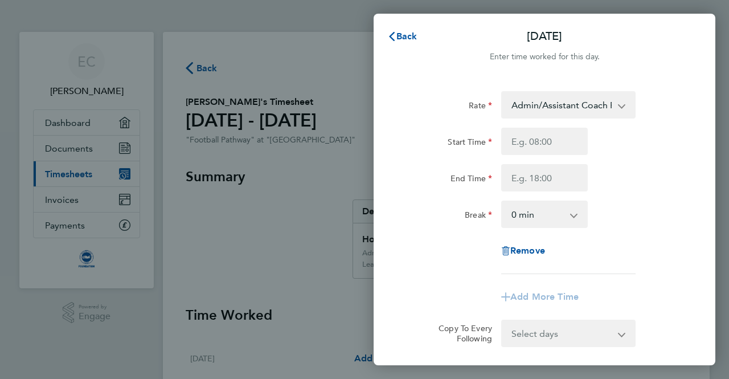
scroll to position [118, 0]
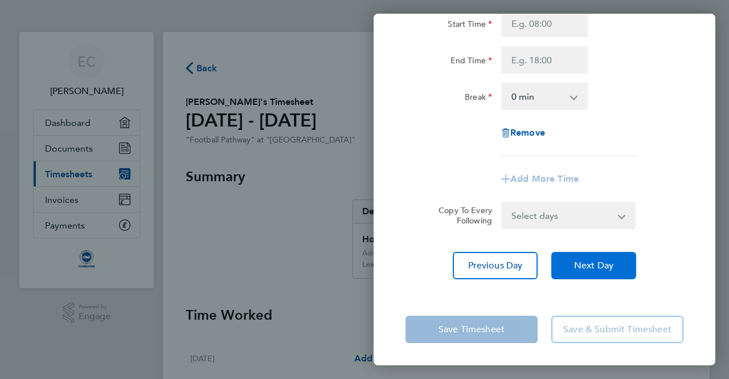
click at [590, 260] on span "Next Day" at bounding box center [593, 265] width 39 height 11
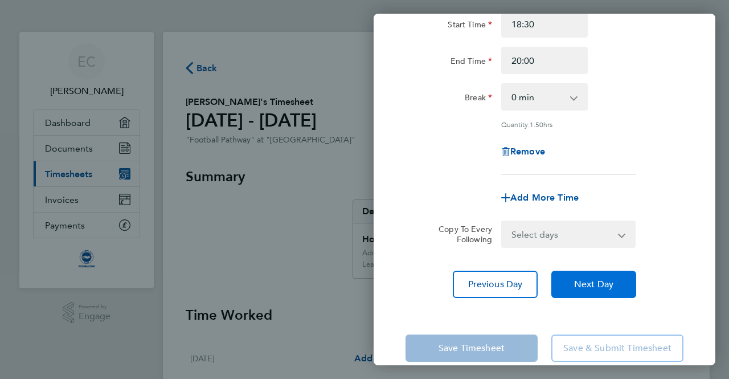
scroll to position [342, 0]
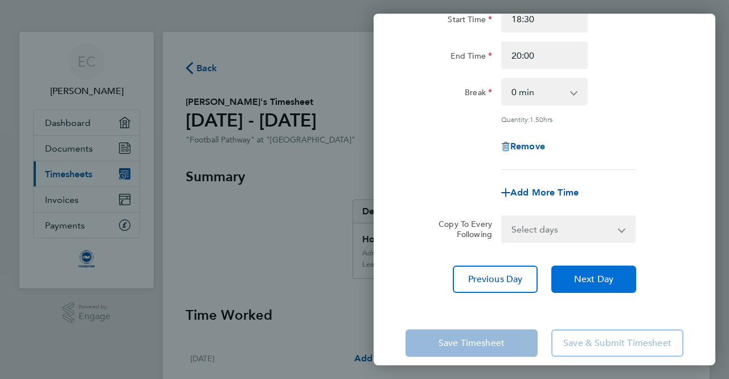
click at [597, 274] on span "Next Day" at bounding box center [593, 278] width 39 height 11
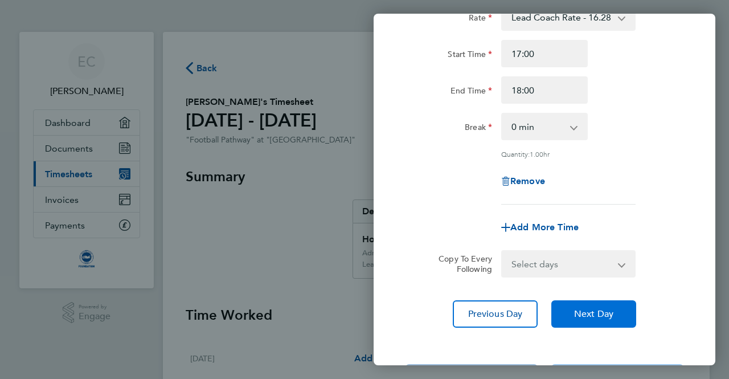
click at [594, 308] on span "Next Day" at bounding box center [593, 313] width 39 height 11
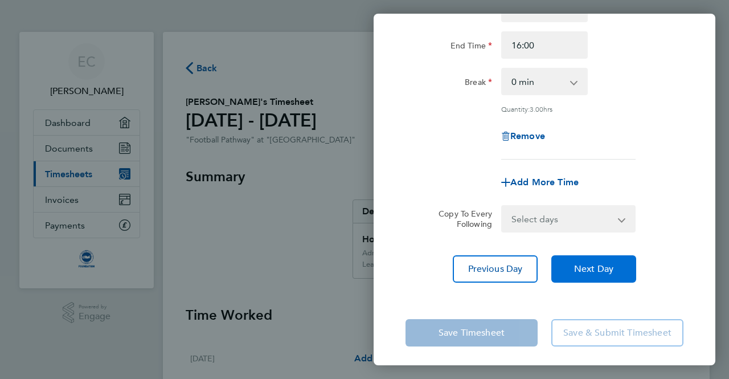
click at [598, 269] on span "Next Day" at bounding box center [593, 268] width 39 height 11
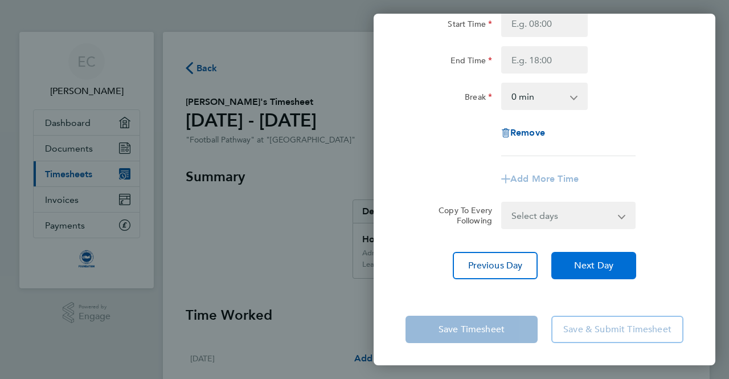
scroll to position [117, 0]
click at [604, 274] on button "Next Day" at bounding box center [593, 265] width 85 height 27
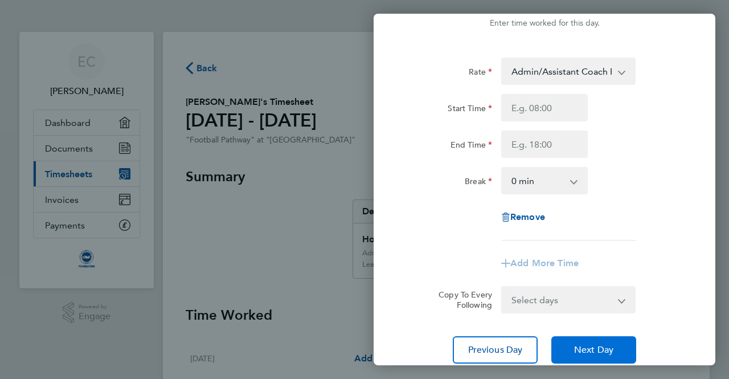
scroll to position [15, 0]
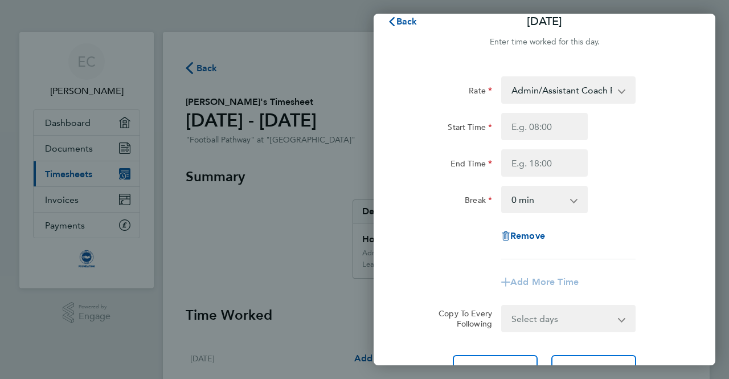
click at [610, 183] on div "Rate Admin/Assistant Coach Rate - 12.98 Lead Coach Rate - 16.28 Start Time End …" at bounding box center [544, 167] width 278 height 183
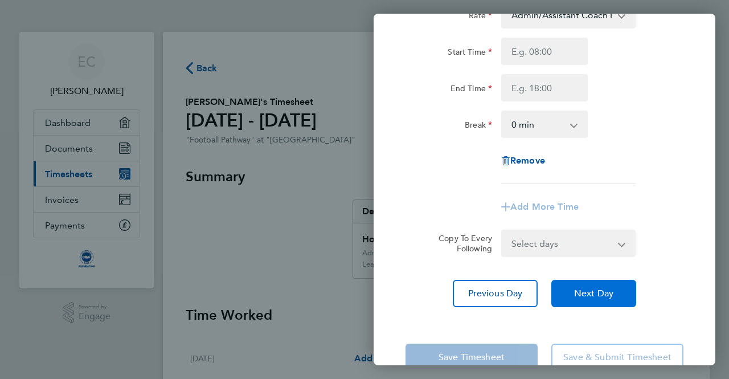
click at [594, 283] on button "Next Day" at bounding box center [593, 293] width 85 height 27
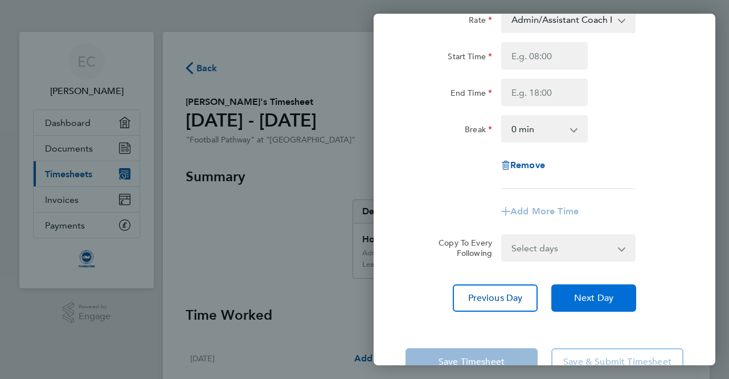
scroll to position [97, 0]
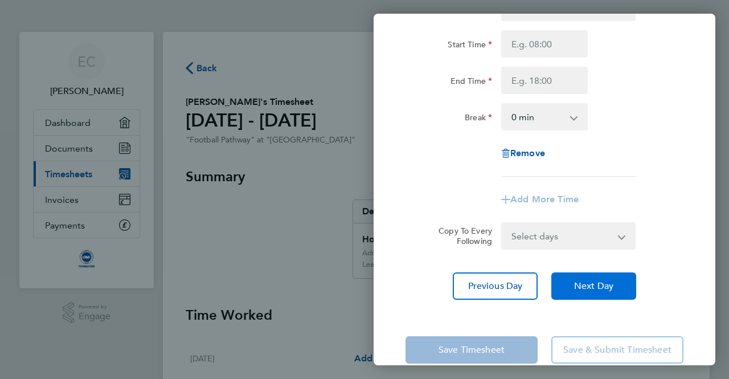
click at [606, 293] on button "Next Day" at bounding box center [593, 285] width 85 height 27
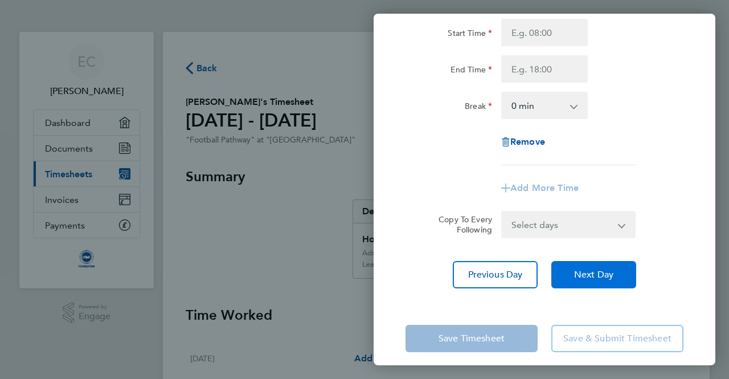
scroll to position [108, 0]
click at [604, 266] on button "Next Day" at bounding box center [593, 274] width 85 height 27
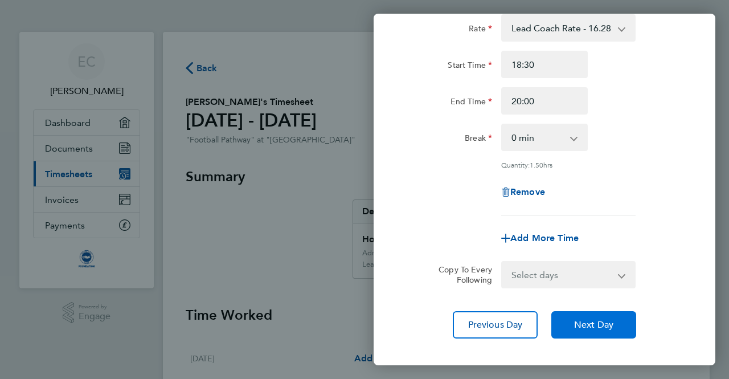
scroll to position [354, 0]
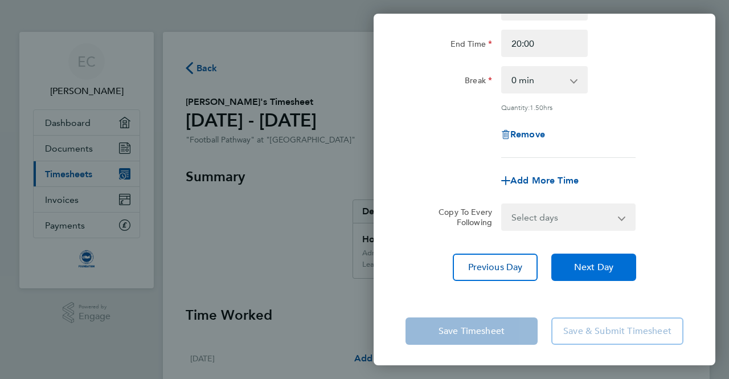
click at [605, 266] on span "Next Day" at bounding box center [593, 266] width 39 height 11
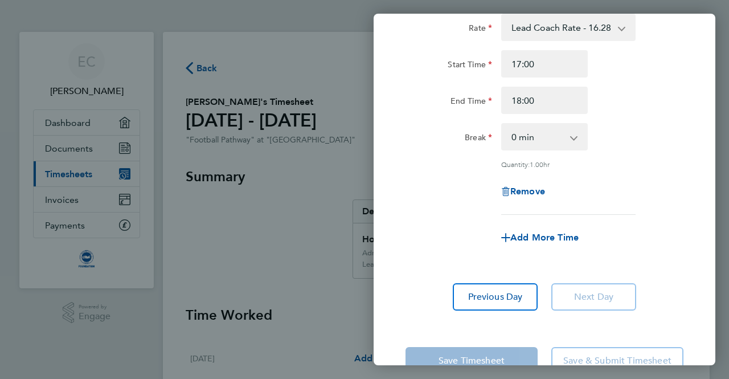
scroll to position [326, 0]
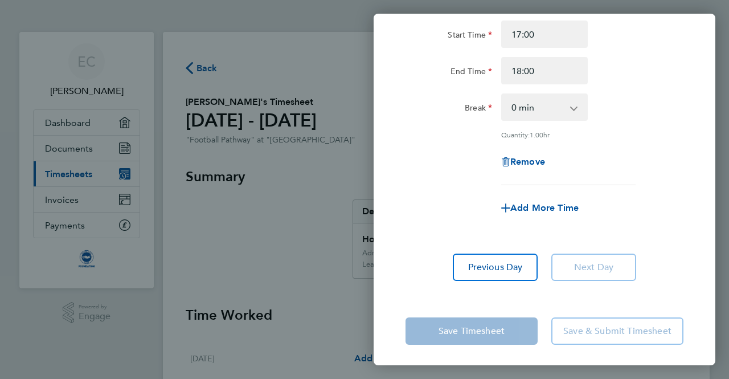
click at [499, 334] on app-form-button "Save Timesheet" at bounding box center [474, 330] width 139 height 27
click at [325, 233] on div "Back [DATE] Enter time worked for this day. Rate Admin/Assistant Coach Rate - 1…" at bounding box center [364, 189] width 729 height 379
click at [454, 337] on app-form-button "Save Timesheet" at bounding box center [474, 330] width 139 height 27
click at [617, 127] on div "Rate Lead Coach Rate - 16.28 Admin/Assistant Coach Rate - 12.98 Start Time 17:0…" at bounding box center [544, 84] width 278 height 201
click at [523, 264] on button "Previous Day" at bounding box center [495, 266] width 85 height 27
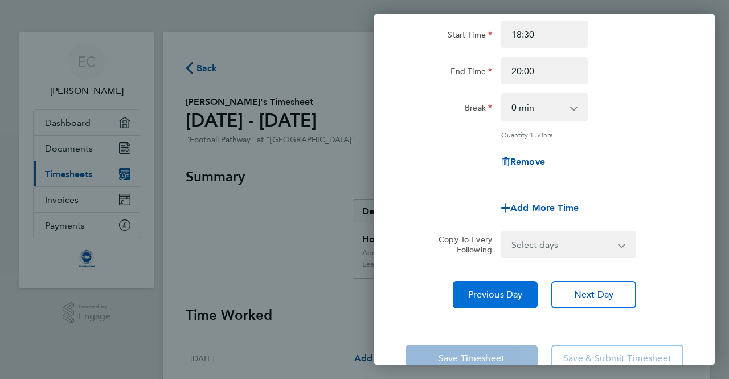
click at [522, 289] on span "Previous Day" at bounding box center [495, 294] width 55 height 11
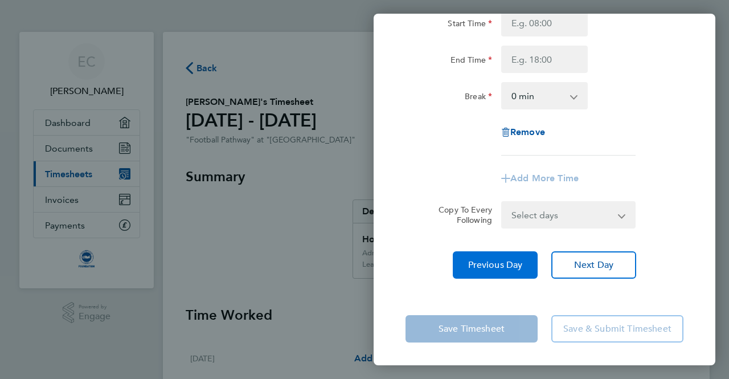
scroll to position [118, 0]
click at [358, 177] on div "Back [DATE] Enter time worked for this day. Rate Admin/Assistant Coach Rate - 1…" at bounding box center [364, 189] width 729 height 379
click at [202, 68] on div "Back [DATE] Enter time worked for this day. Rate Admin/Assistant Coach Rate - 1…" at bounding box center [364, 189] width 729 height 379
click at [516, 272] on button "Previous Day" at bounding box center [495, 265] width 85 height 27
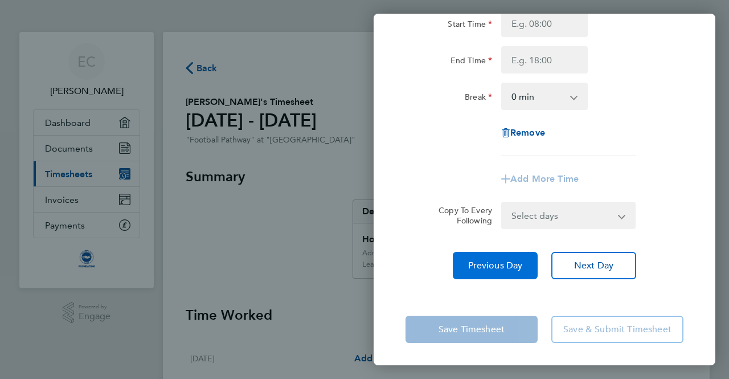
click at [516, 272] on button "Previous Day" at bounding box center [495, 265] width 85 height 27
click at [299, 62] on div "Back [DATE] Enter time worked for this day. Rate Admin/Assistant Coach Rate - 1…" at bounding box center [364, 189] width 729 height 379
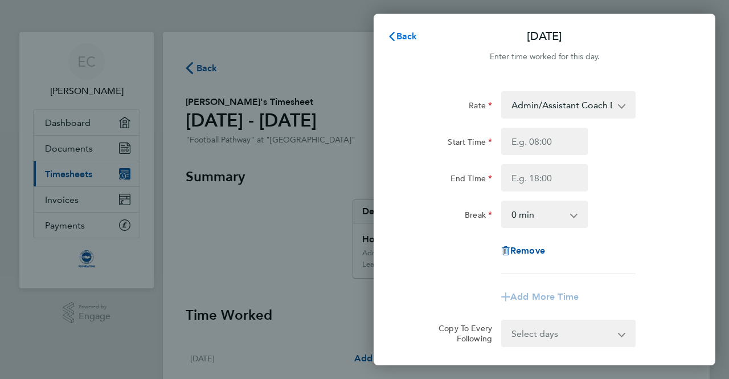
click at [413, 35] on span "Back" at bounding box center [406, 36] width 21 height 11
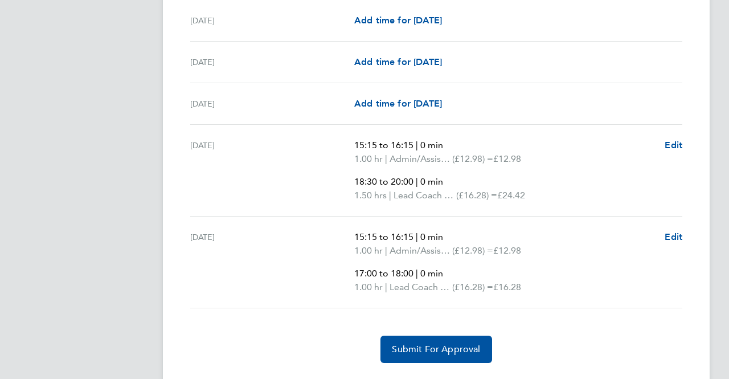
scroll to position [1594, 0]
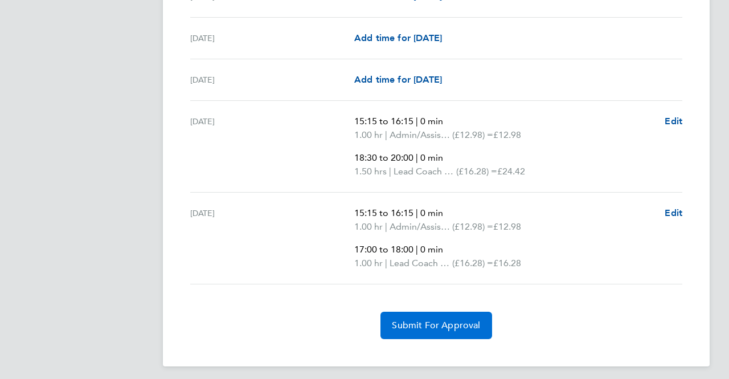
click at [474, 319] on span "Submit For Approval" at bounding box center [436, 324] width 88 height 11
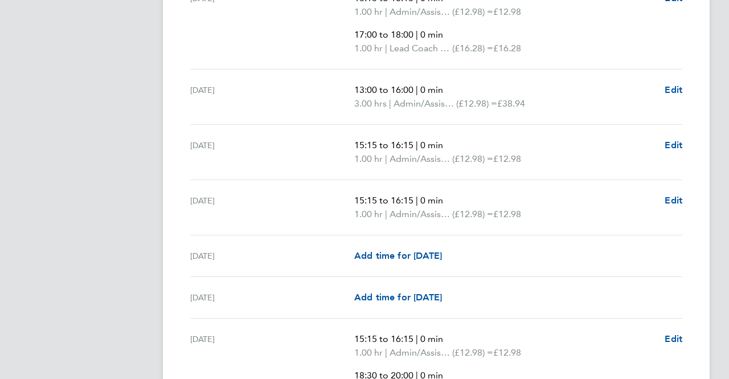
scroll to position [543, 0]
